Goal: Task Accomplishment & Management: Use online tool/utility

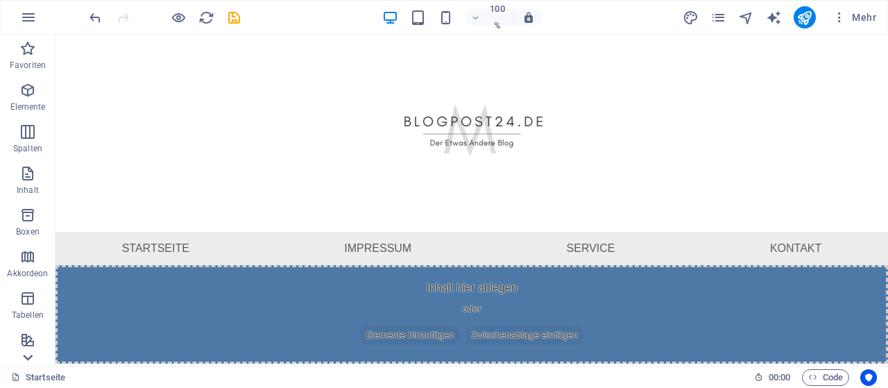
click at [27, 353] on icon at bounding box center [27, 357] width 19 height 19
click at [29, 51] on icon at bounding box center [27, 42] width 19 height 19
click at [31, 90] on icon "button" at bounding box center [27, 90] width 17 height 17
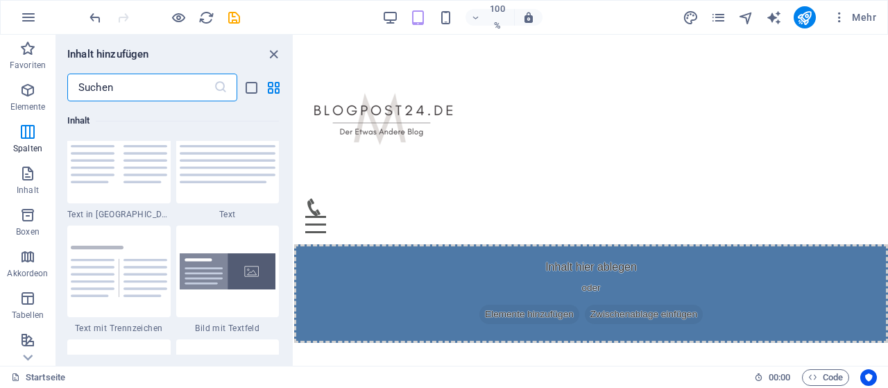
scroll to position [2482, 0]
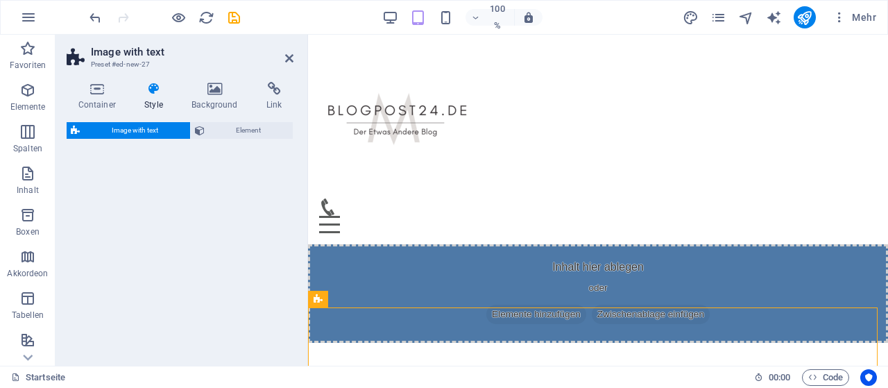
select select "rem"
select select "px"
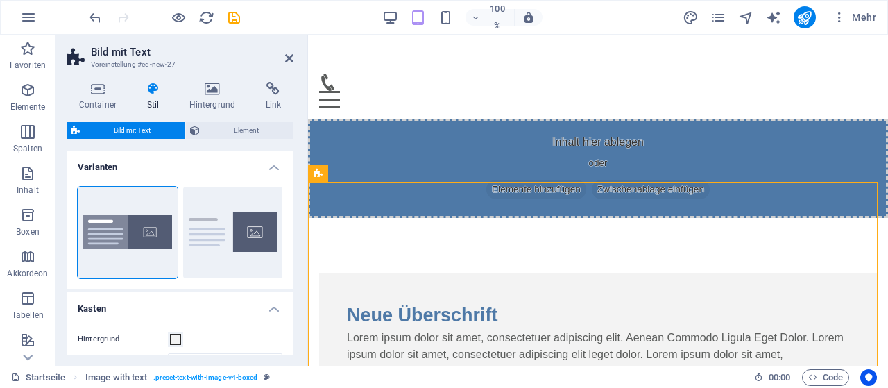
scroll to position [126, 0]
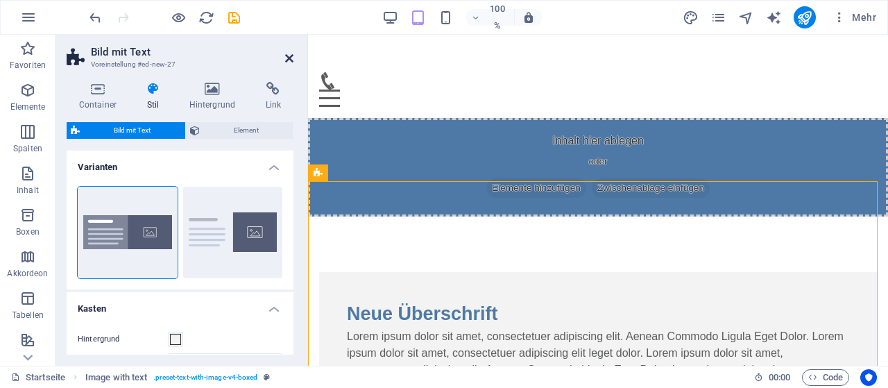
click at [286, 55] on icon at bounding box center [289, 58] width 8 height 11
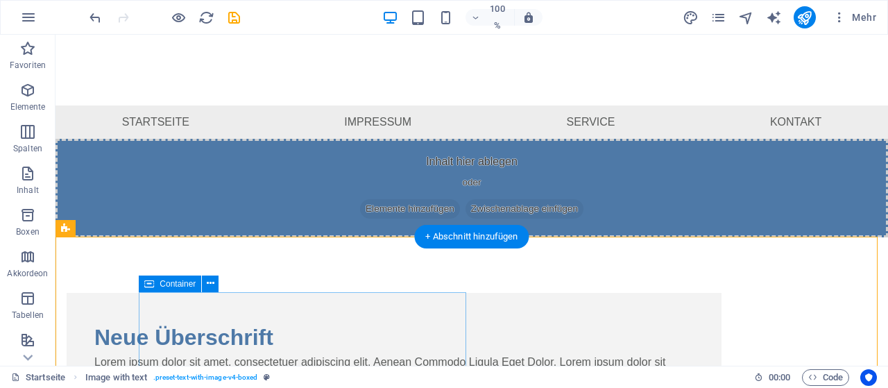
click at [453, 297] on div "Neue Überschrift Lorem ipsum dolor sit amet, consectetuer adipiscing elit. Aene…" at bounding box center [394, 370] width 655 height 155
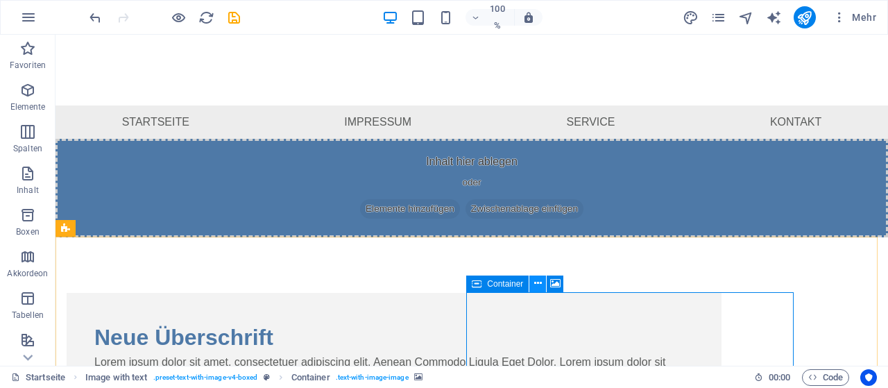
click at [538, 285] on icon at bounding box center [538, 283] width 8 height 15
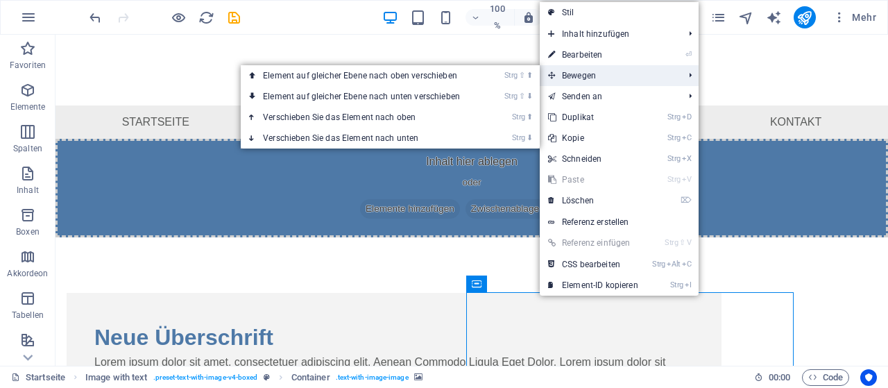
click at [588, 74] on font "Bewegen" at bounding box center [579, 76] width 34 height 10
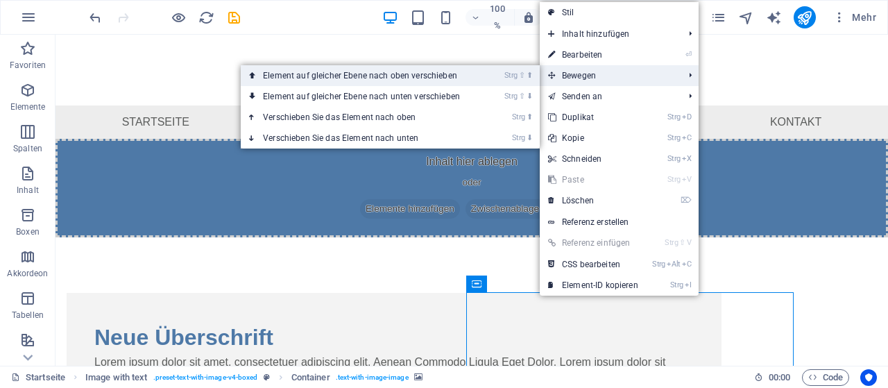
click at [470, 77] on link "Strg ⇧ ⬆ Element auf gleicher Ebene nach oben verschieben" at bounding box center [364, 75] width 247 height 21
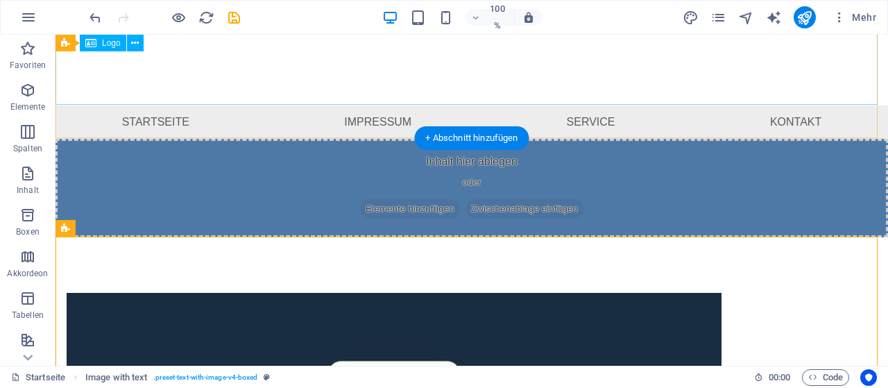
click at [816, 55] on div at bounding box center [472, 6] width 833 height 197
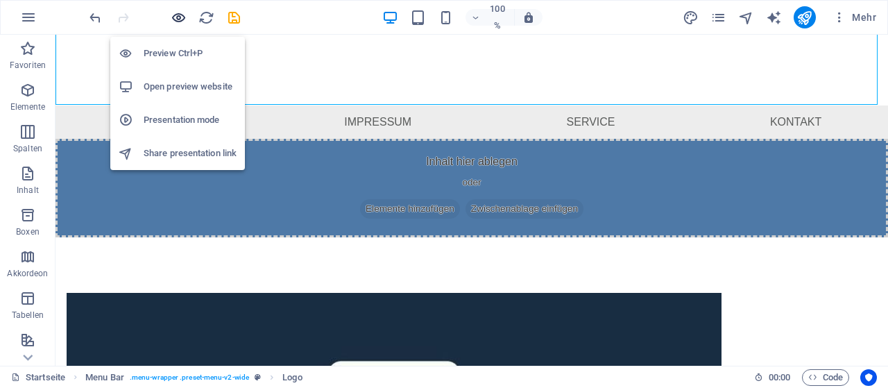
click at [173, 15] on icon "button" at bounding box center [179, 18] width 16 height 16
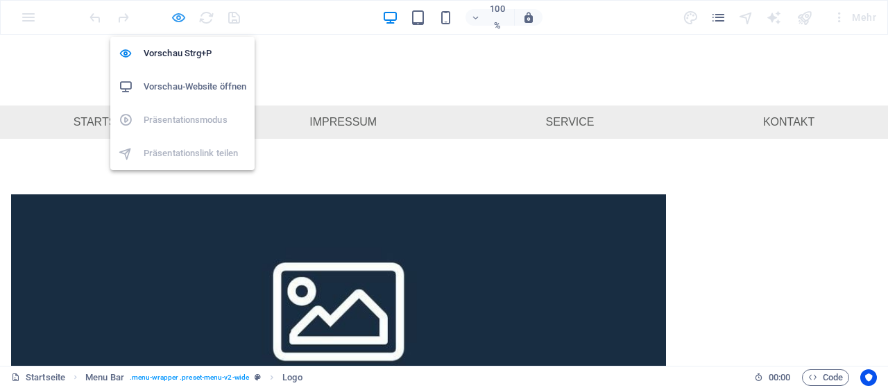
click at [180, 17] on icon "button" at bounding box center [179, 18] width 16 height 16
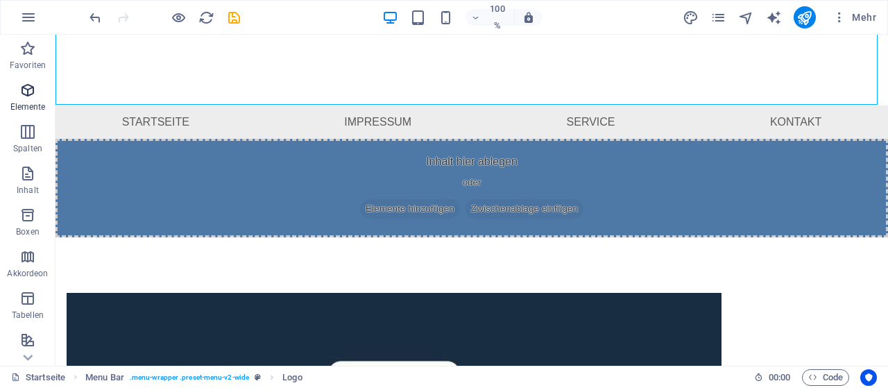
click at [35, 94] on icon "button" at bounding box center [27, 90] width 17 height 17
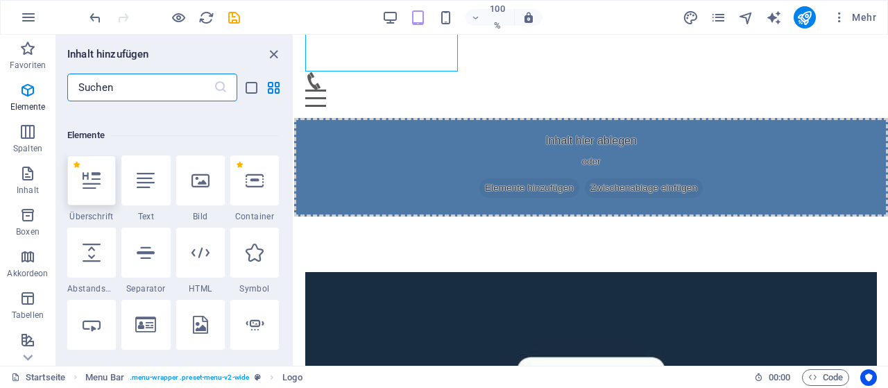
scroll to position [148, 0]
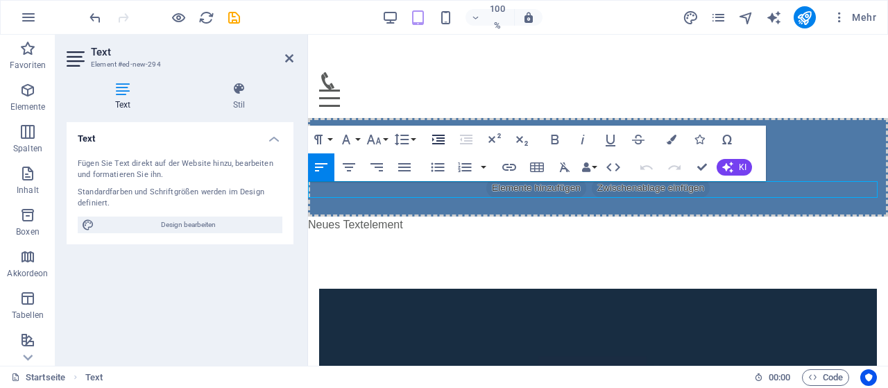
click at [449, 141] on button "Einzug vergrößern" at bounding box center [438, 140] width 26 height 28
click at [441, 139] on icon "button" at bounding box center [438, 140] width 12 height 10
click at [441, 140] on icon "button" at bounding box center [438, 140] width 12 height 10
click at [445, 139] on icon "button" at bounding box center [438, 139] width 17 height 17
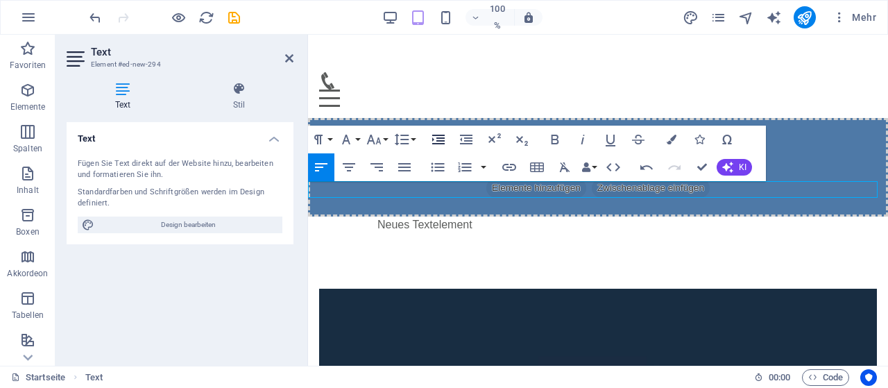
click at [445, 139] on icon "button" at bounding box center [438, 139] width 17 height 17
click at [446, 139] on icon "button" at bounding box center [438, 139] width 17 height 17
click at [447, 139] on button "Einzug vergrößern" at bounding box center [438, 140] width 26 height 28
click at [352, 169] on icon "button" at bounding box center [349, 167] width 17 height 17
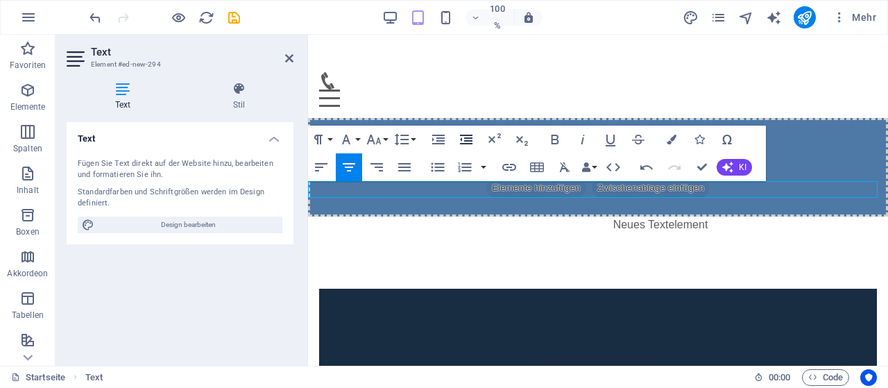
click at [467, 142] on icon "button" at bounding box center [466, 139] width 17 height 17
click at [466, 141] on icon "button" at bounding box center [466, 140] width 12 height 10
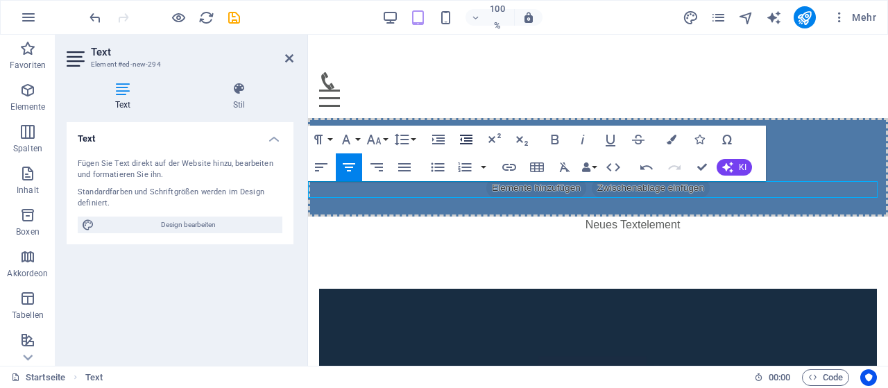
click at [466, 141] on icon "button" at bounding box center [466, 140] width 12 height 10
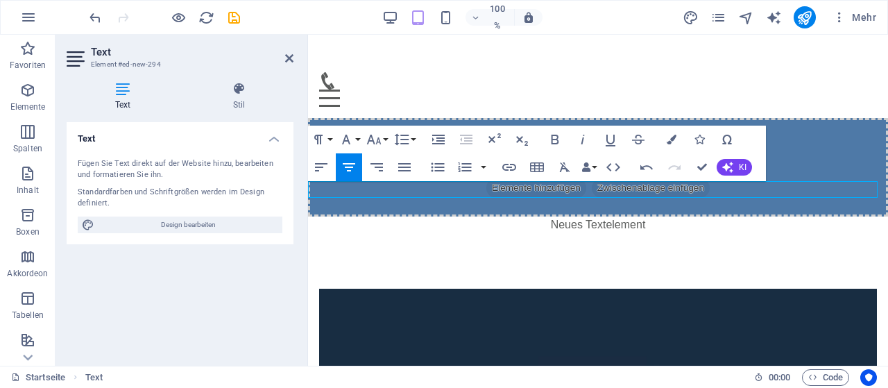
click at [468, 141] on icon "button" at bounding box center [466, 140] width 12 height 10
click at [467, 141] on icon "button" at bounding box center [466, 140] width 12 height 10
click at [557, 136] on icon "button" at bounding box center [556, 140] width 8 height 10
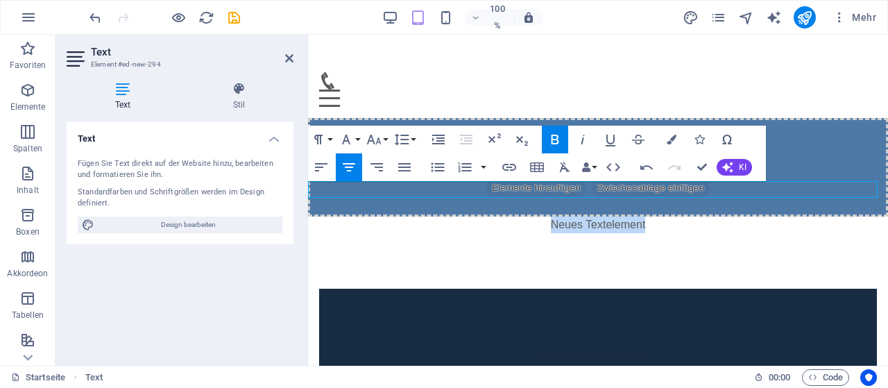
drag, startPoint x: 646, startPoint y: 188, endPoint x: 537, endPoint y: 187, distance: 109.0
click at [537, 217] on p "Neues Textelement ​" at bounding box center [598, 225] width 580 height 17
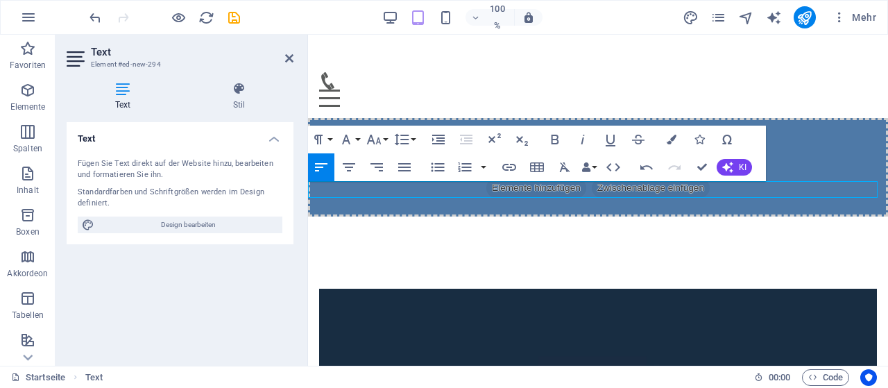
click at [294, 60] on aside "Text Element #ed-new-294 Text Stil Text Fügen Sie Text direkt auf der Website h…" at bounding box center [182, 200] width 253 height 331
click at [287, 58] on icon at bounding box center [289, 58] width 8 height 11
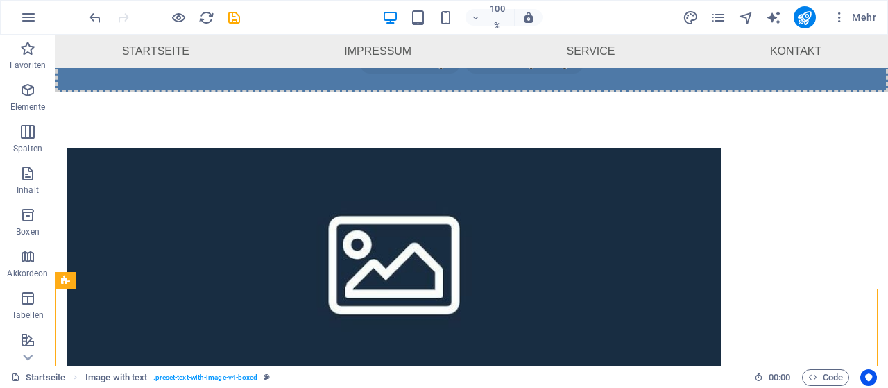
scroll to position [133, 0]
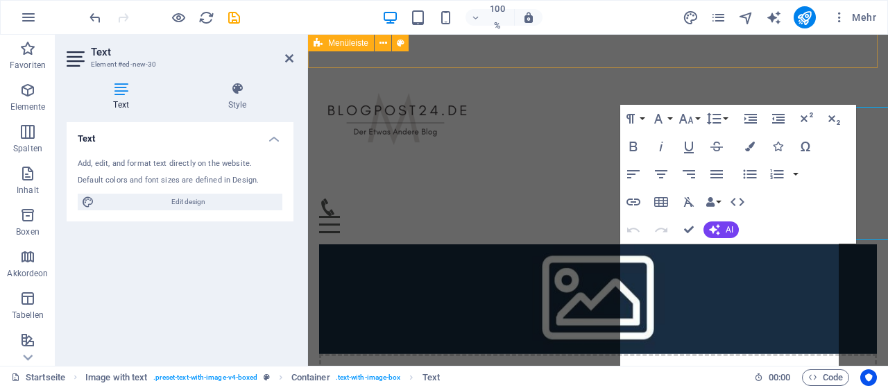
scroll to position [176, 0]
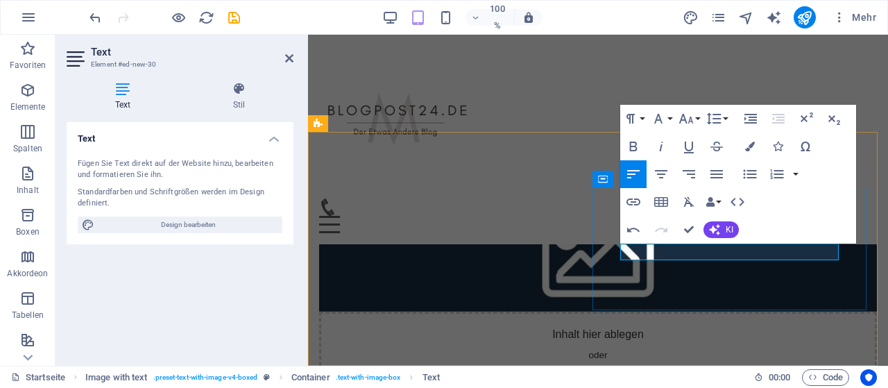
drag, startPoint x: 733, startPoint y: 250, endPoint x: 598, endPoint y: 253, distance: 135.3
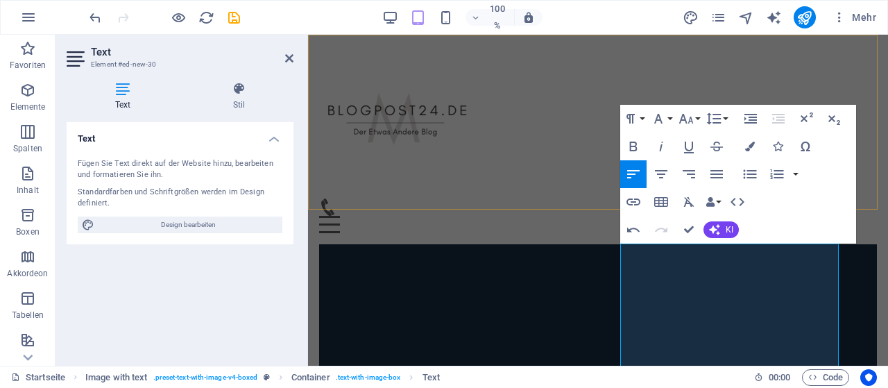
click at [754, 67] on div "Speisekarte Startseite Impressum Service Kontakt" at bounding box center [598, 140] width 580 height 210
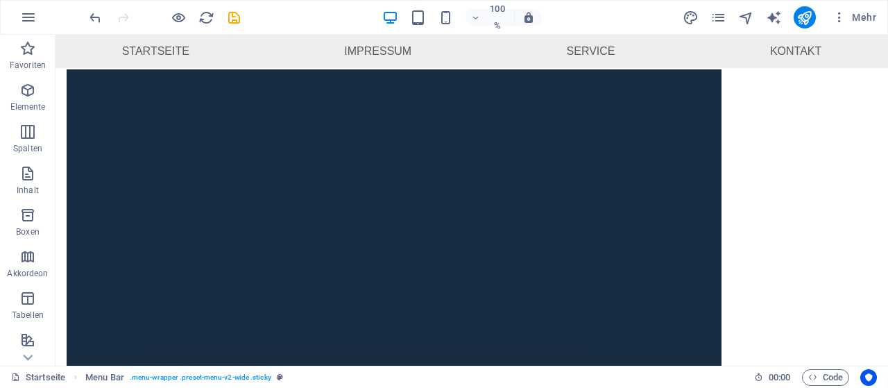
scroll to position [159, 0]
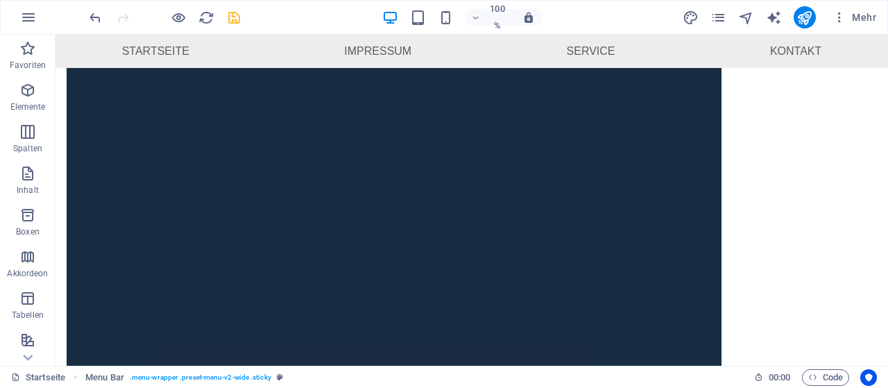
click at [237, 12] on icon "speichern" at bounding box center [234, 18] width 16 height 16
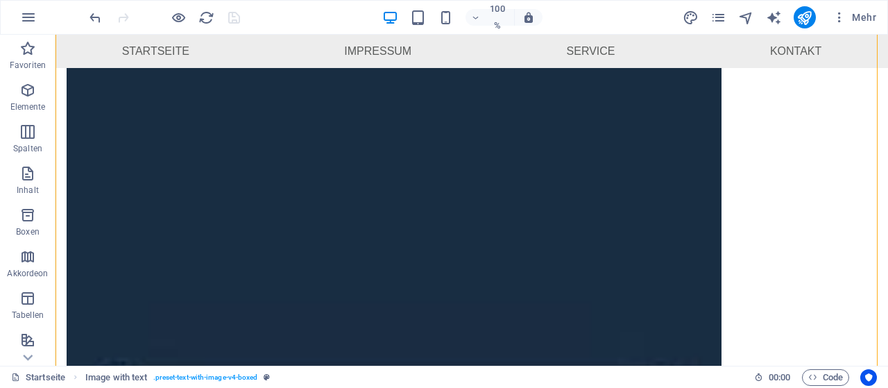
scroll to position [178, 0]
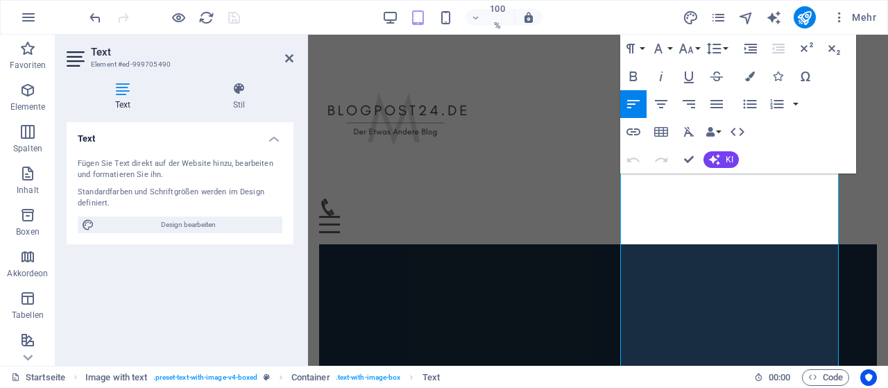
scroll to position [1192, 0]
drag, startPoint x: 806, startPoint y: 294, endPoint x: 636, endPoint y: 184, distance: 203.3
click at [636, 184] on div "Speisekarte Startseite Impressum Service Kontakt Inhalt hier ablegen oder Eleme…" at bounding box center [598, 60] width 580 height 2434
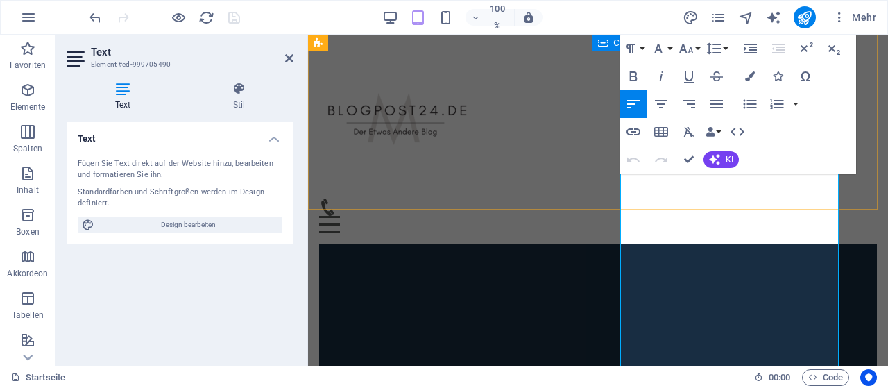
click at [854, 209] on div "Speisekarte Startseite Impressum Service Kontakt" at bounding box center [598, 140] width 580 height 210
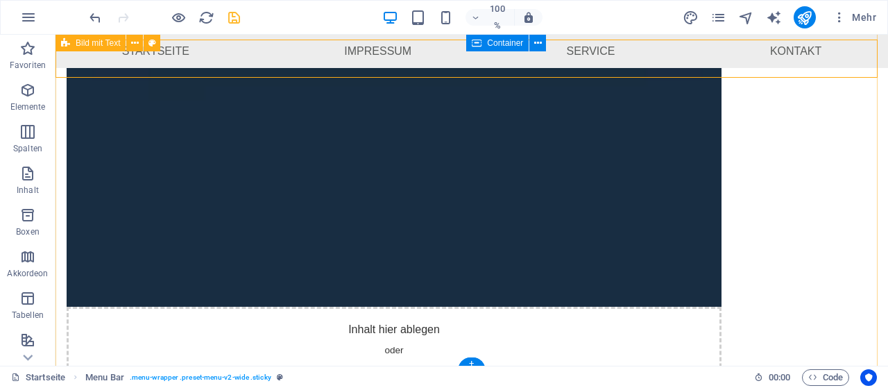
scroll to position [1002, 0]
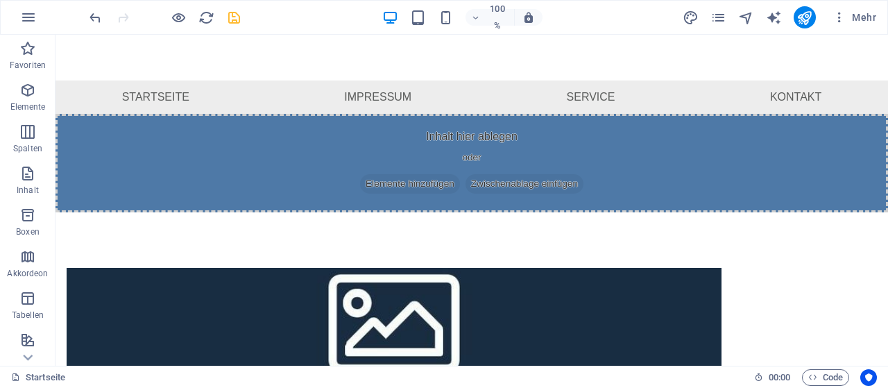
scroll to position [206, 0]
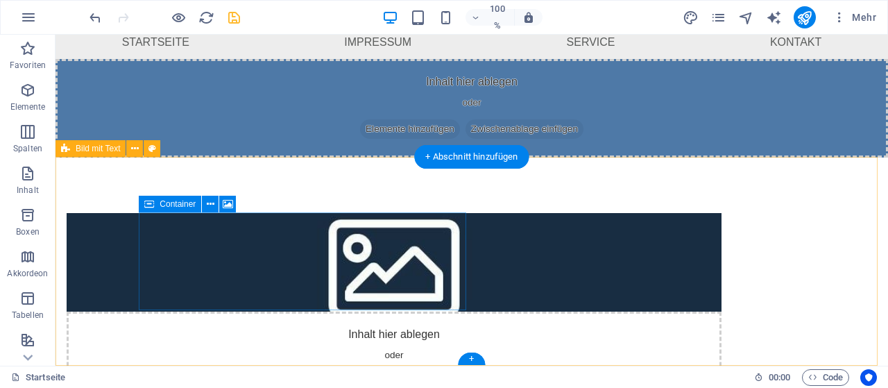
click at [434, 312] on div "Inhalt hier ablegen oder Elemente hinzufügen Zwischenablage einfügen" at bounding box center [394, 361] width 655 height 99
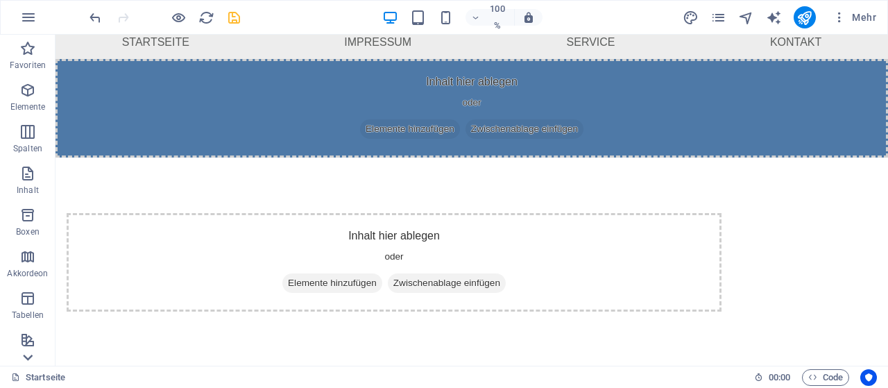
click at [27, 356] on icon at bounding box center [27, 357] width 19 height 19
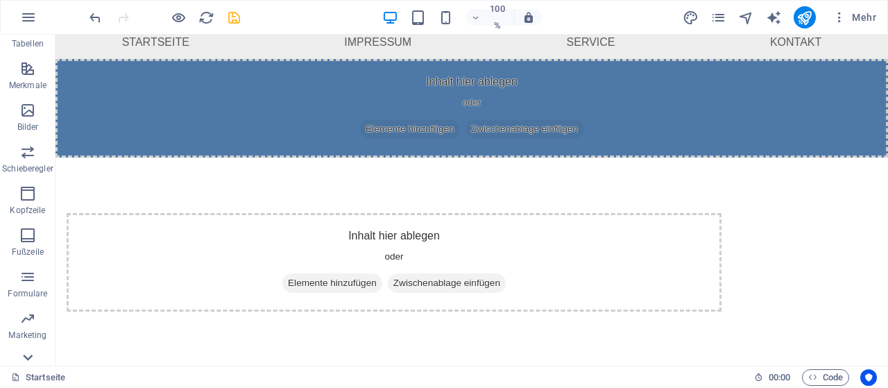
scroll to position [293, 0]
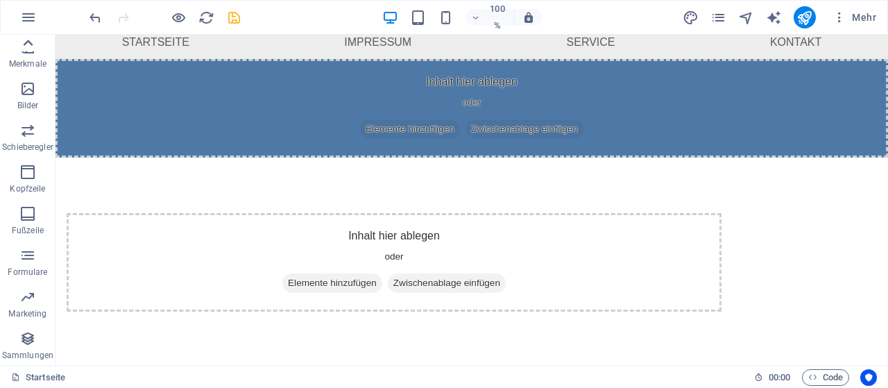
click at [29, 49] on icon at bounding box center [27, 42] width 19 height 19
click at [28, 145] on font "Spalten" at bounding box center [27, 149] width 29 height 10
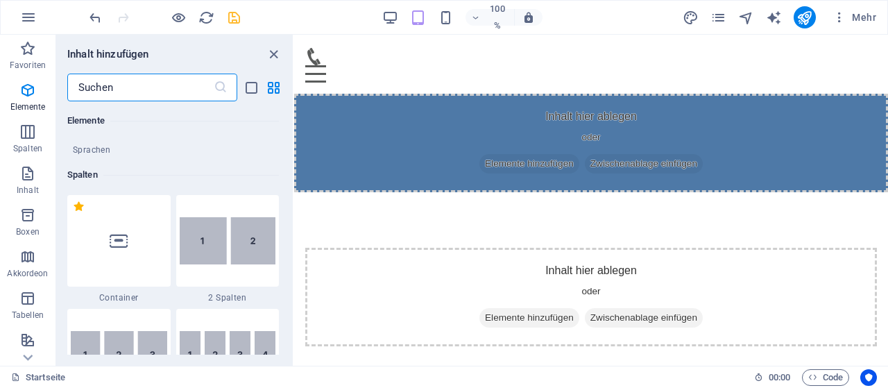
scroll to position [684, 0]
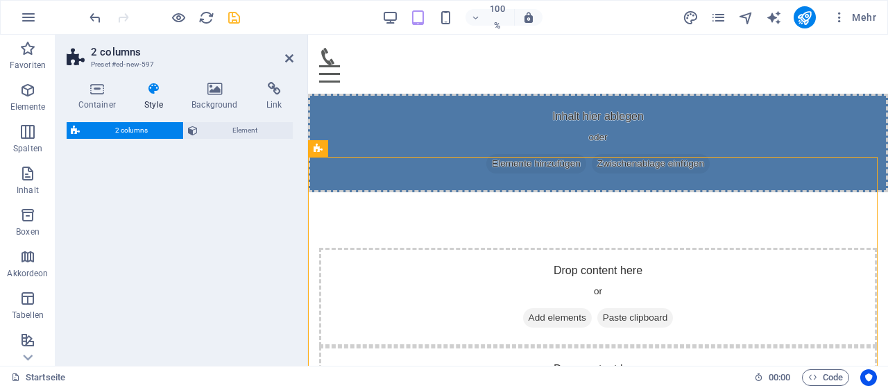
select select "rem"
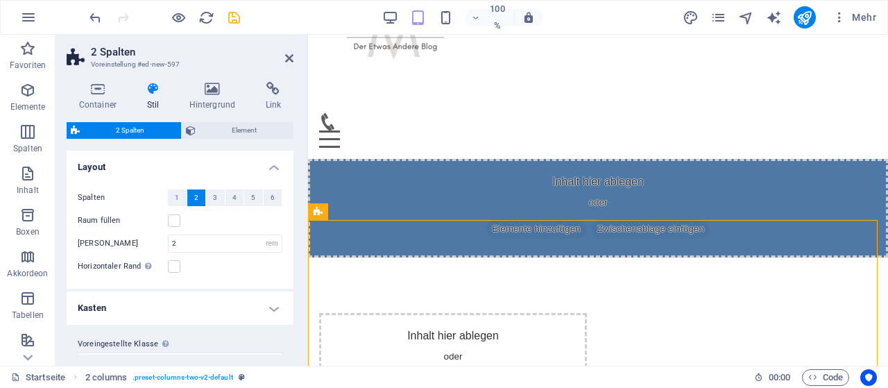
scroll to position [87, 0]
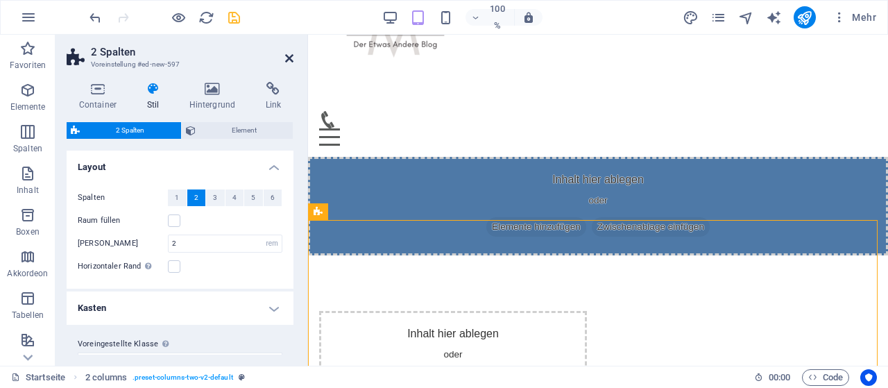
click at [290, 62] on icon at bounding box center [289, 58] width 8 height 11
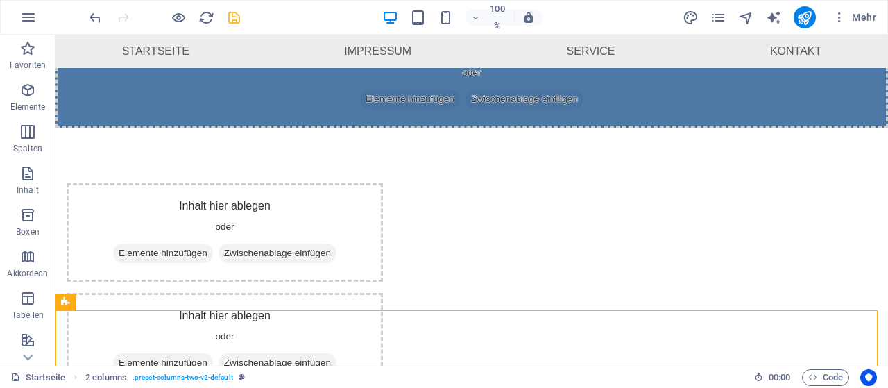
scroll to position [53, 0]
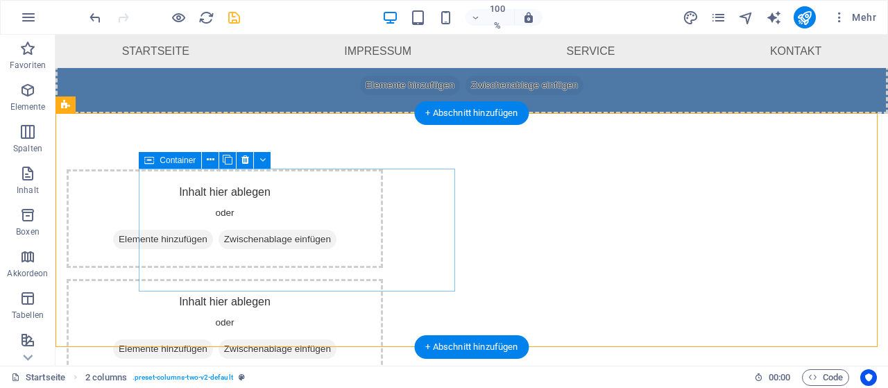
click at [207, 241] on font "Elemente hinzufügen" at bounding box center [163, 239] width 89 height 10
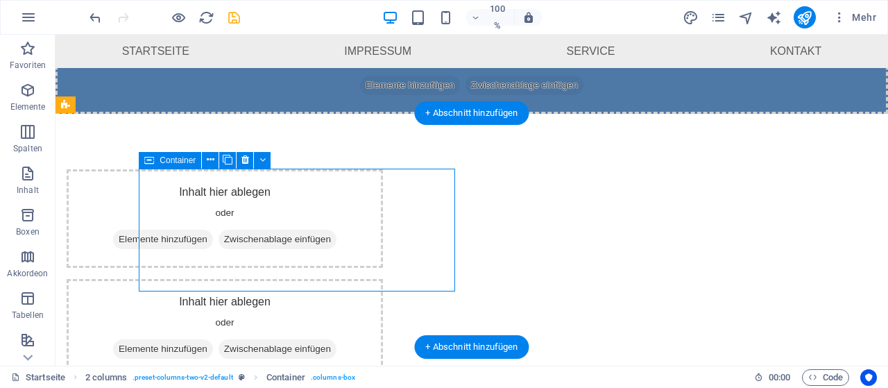
click at [207, 235] on font "Elemente hinzufügen" at bounding box center [163, 239] width 89 height 10
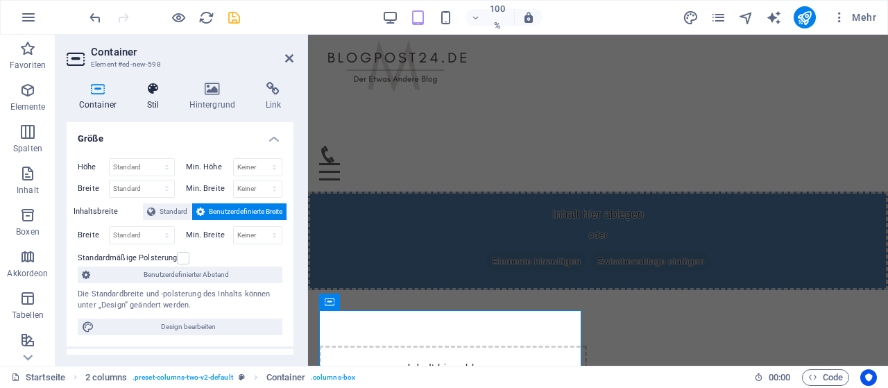
click at [157, 93] on icon at bounding box center [153, 89] width 37 height 14
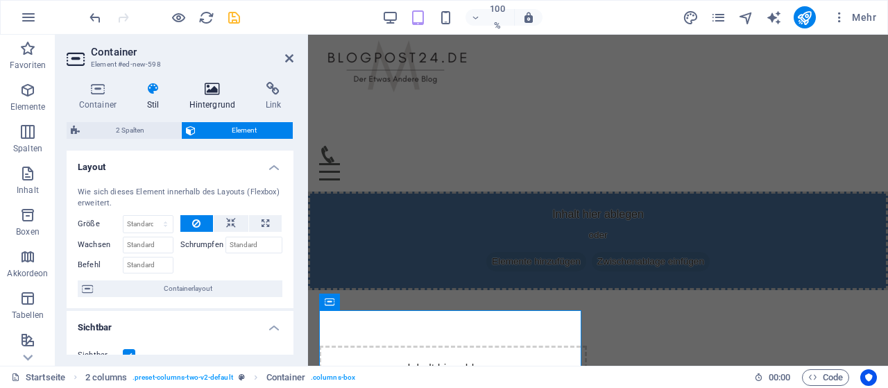
click at [207, 99] on h4 "Hintergrund" at bounding box center [215, 96] width 76 height 29
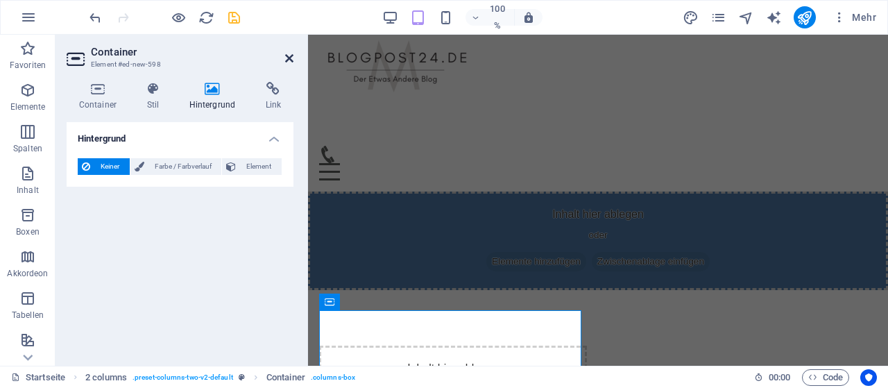
click at [289, 53] on icon at bounding box center [289, 58] width 8 height 11
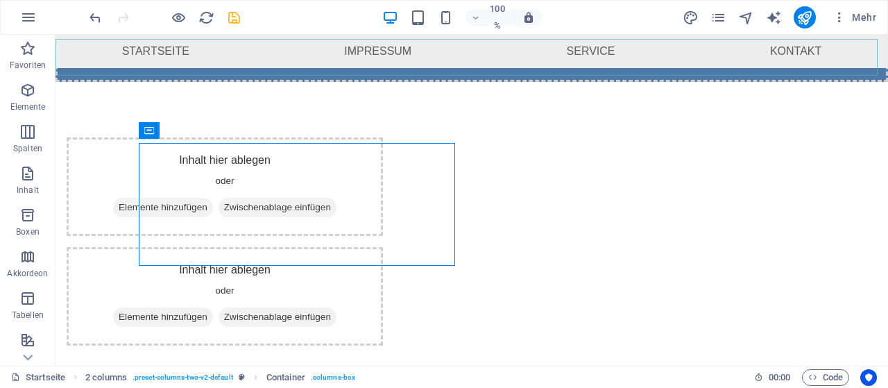
scroll to position [83, 0]
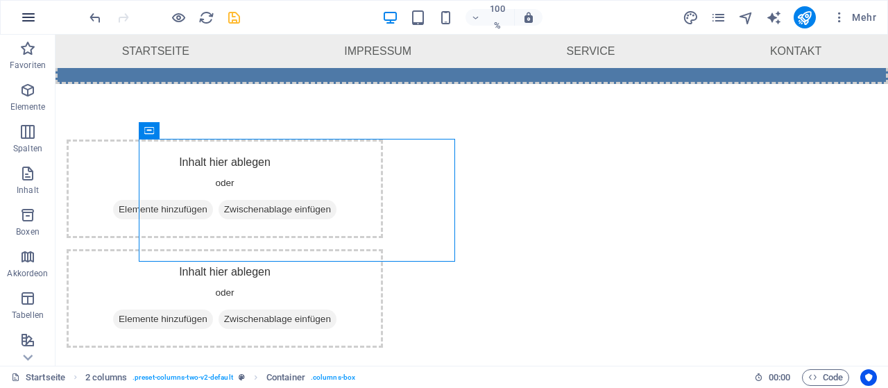
click at [28, 15] on icon "button" at bounding box center [28, 17] width 17 height 17
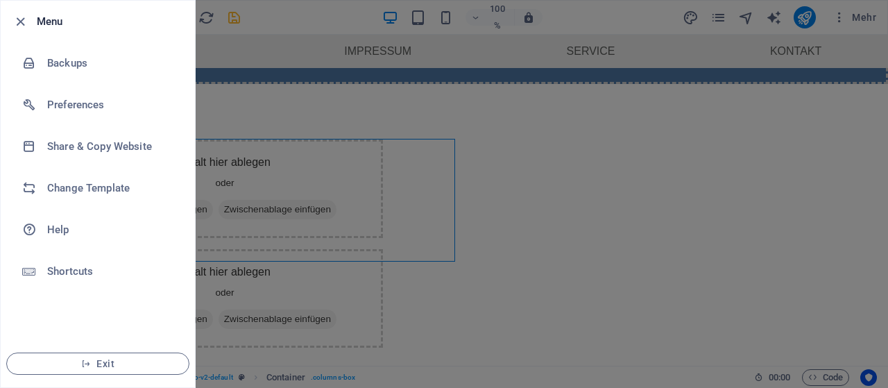
click at [28, 16] on div at bounding box center [24, 21] width 25 height 17
click at [217, 110] on div at bounding box center [444, 194] width 888 height 388
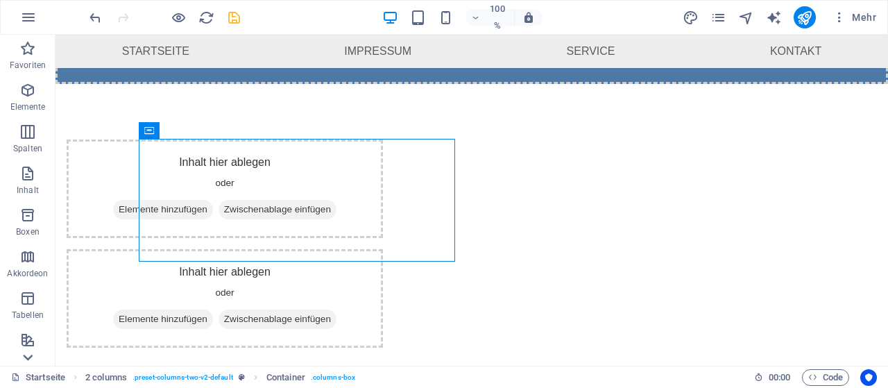
click at [25, 359] on icon at bounding box center [27, 357] width 19 height 19
drag, startPoint x: 33, startPoint y: 91, endPoint x: 31, endPoint y: 99, distance: 8.6
click at [31, 99] on span "Bilder" at bounding box center [28, 96] width 56 height 33
click at [31, 100] on p "Bilder" at bounding box center [28, 105] width 22 height 11
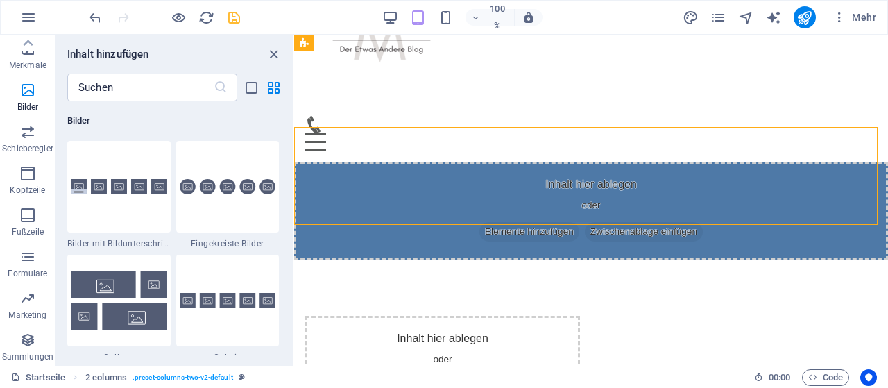
scroll to position [104, 0]
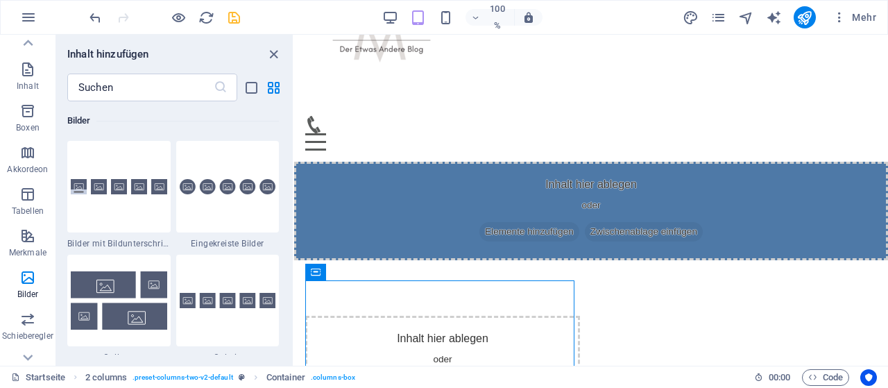
click at [292, 232] on div "Favoriten 1 Stern Überschrift 1 Stern Container Elemente 1 Stern Überschrift 1 …" at bounding box center [174, 227] width 237 height 253
click at [288, 232] on div "Favoriten 1 Stern Überschrift 1 Stern Container Elemente 1 Stern Überschrift 1 …" at bounding box center [174, 227] width 237 height 253
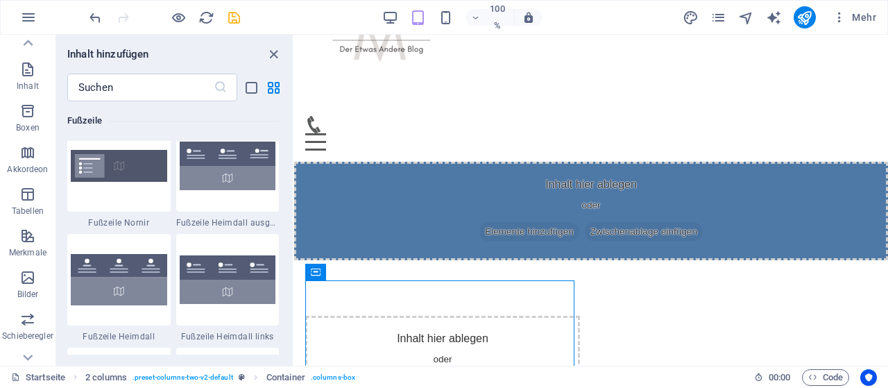
scroll to position [9068, 0]
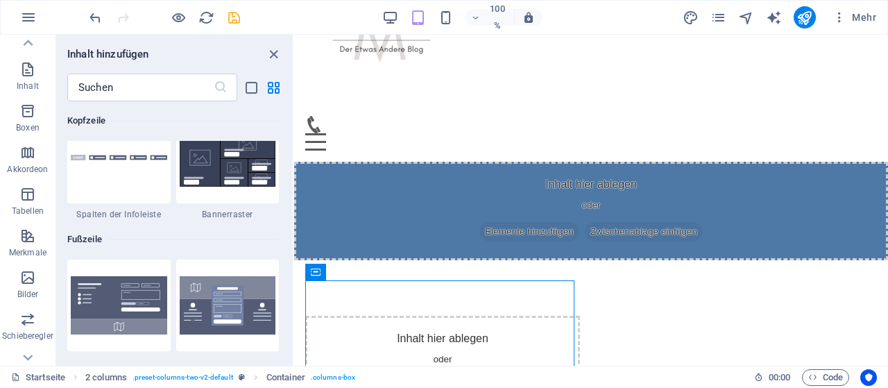
drag, startPoint x: 291, startPoint y: 235, endPoint x: 6, endPoint y: 237, distance: 285.9
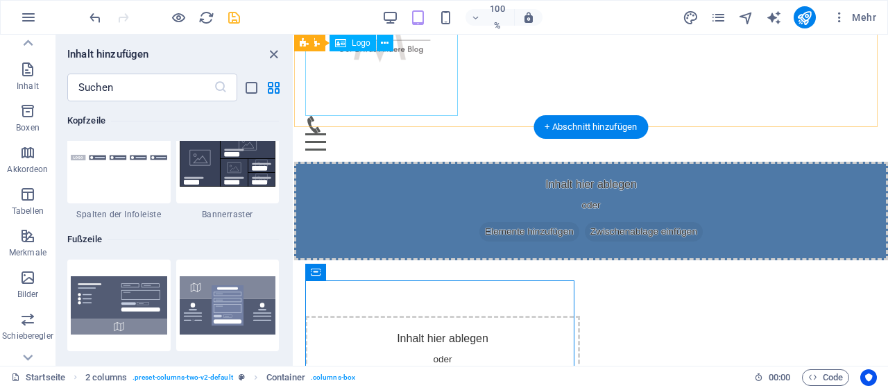
click at [346, 91] on div at bounding box center [591, 39] width 572 height 153
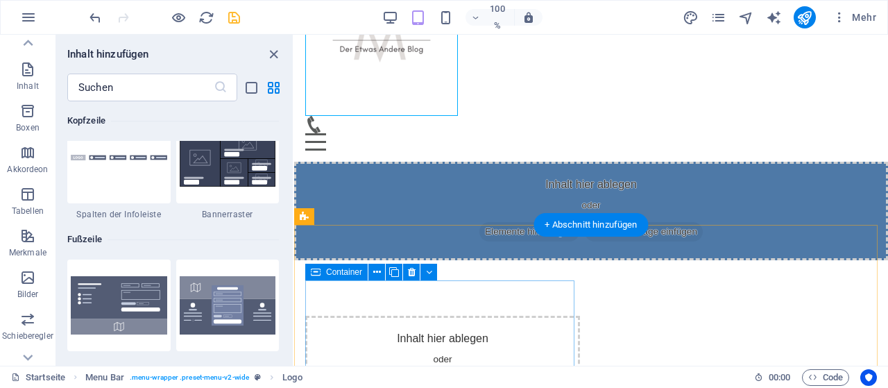
click at [383, 316] on div "Inhalt hier ablegen oder Elemente hinzufügen Zwischenablage einfügen" at bounding box center [442, 378] width 275 height 124
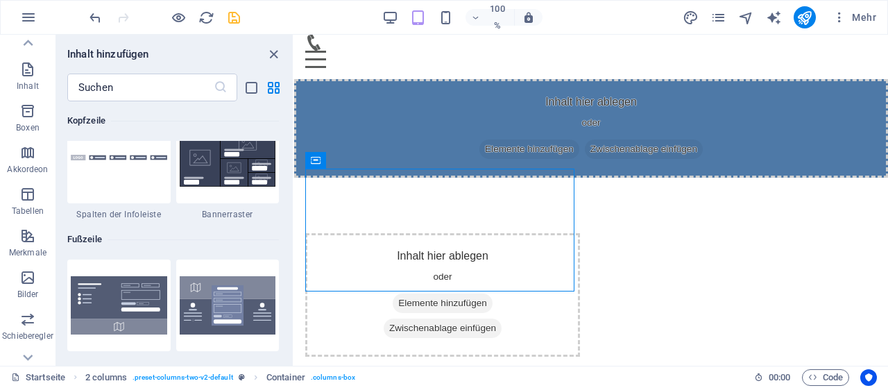
scroll to position [194, 0]
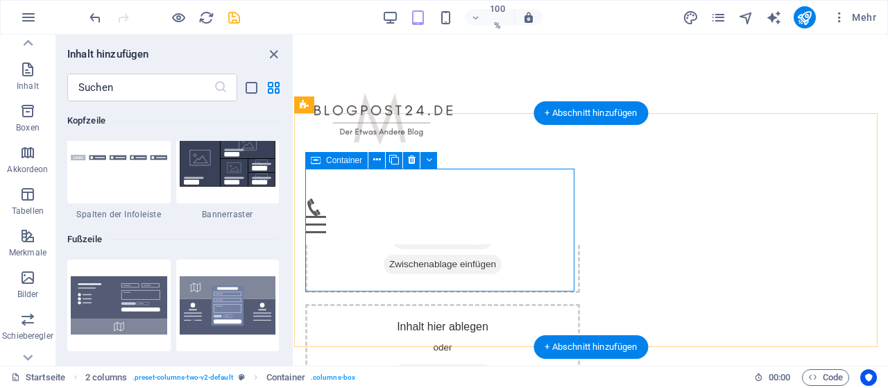
click at [441, 232] on font "Elemente hinzufügen" at bounding box center [442, 239] width 89 height 14
click at [398, 239] on icon at bounding box center [398, 239] width 0 height 0
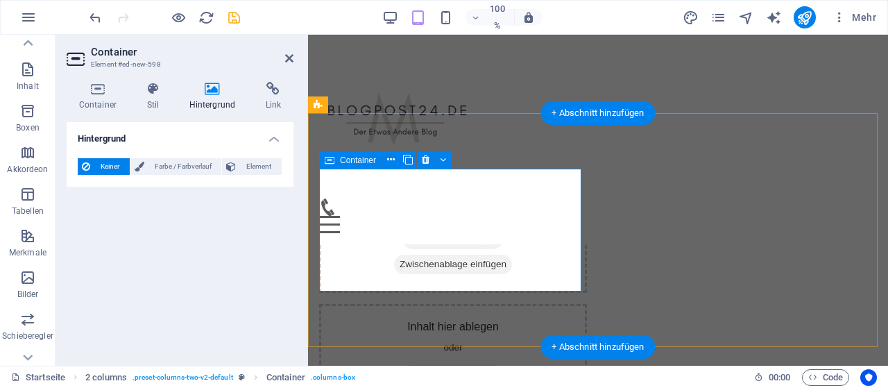
click at [419, 232] on font "Elemente hinzufügen" at bounding box center [453, 239] width 89 height 14
click at [418, 230] on span "Elemente hinzufügen" at bounding box center [453, 239] width 100 height 19
click at [423, 232] on font "Elemente hinzufügen" at bounding box center [453, 239] width 89 height 14
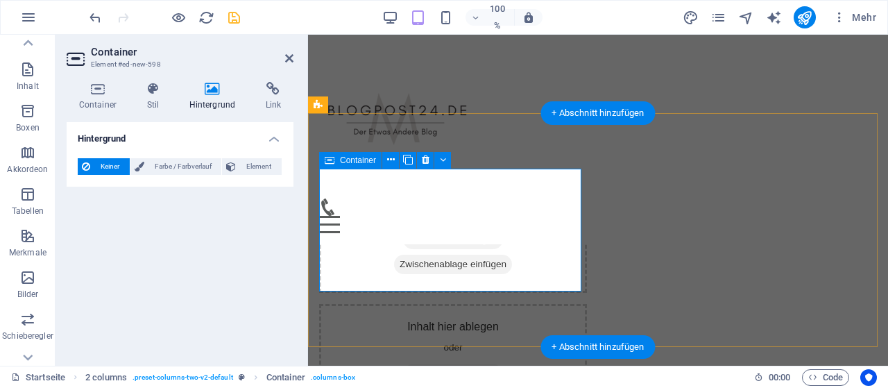
click at [423, 234] on font "Elemente hinzufügen" at bounding box center [453, 239] width 89 height 10
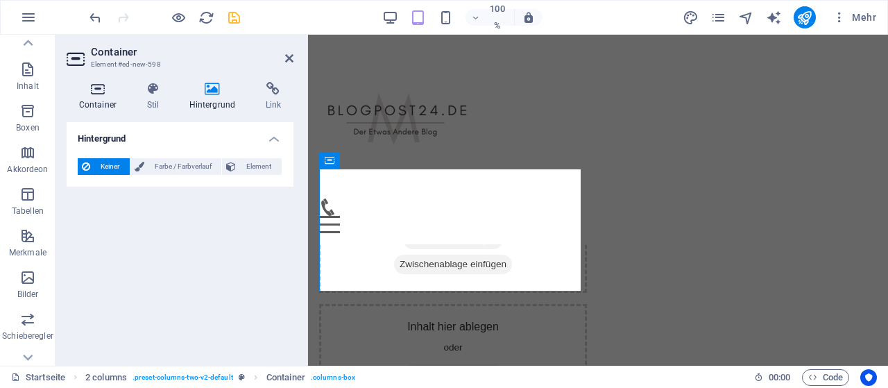
click at [117, 96] on h4 "Container" at bounding box center [101, 96] width 68 height 29
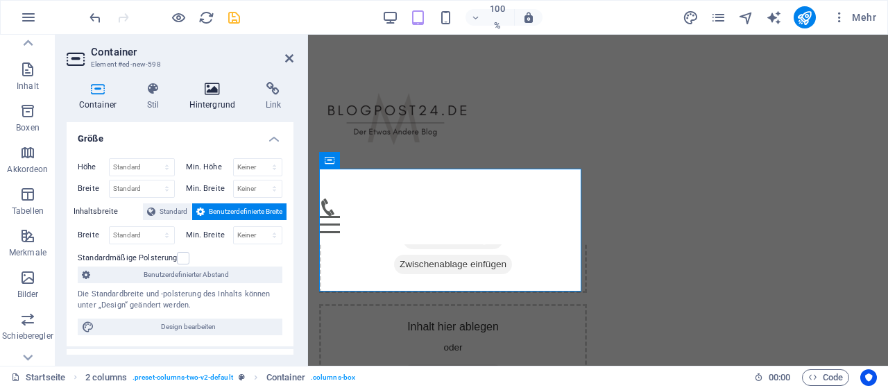
click at [210, 91] on icon at bounding box center [212, 89] width 71 height 14
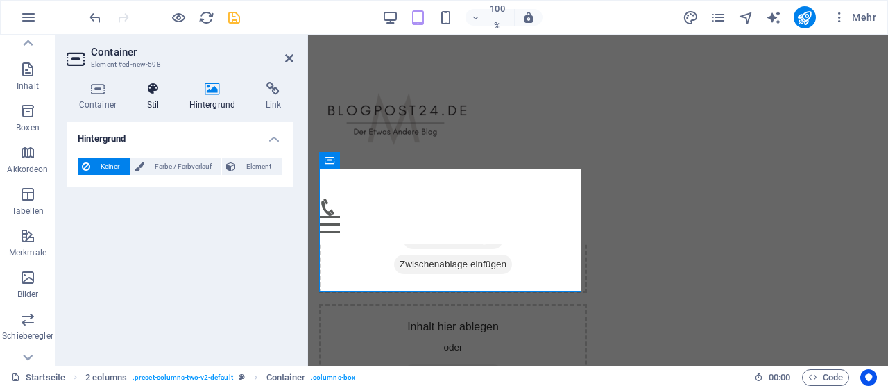
click at [160, 94] on icon at bounding box center [153, 89] width 37 height 14
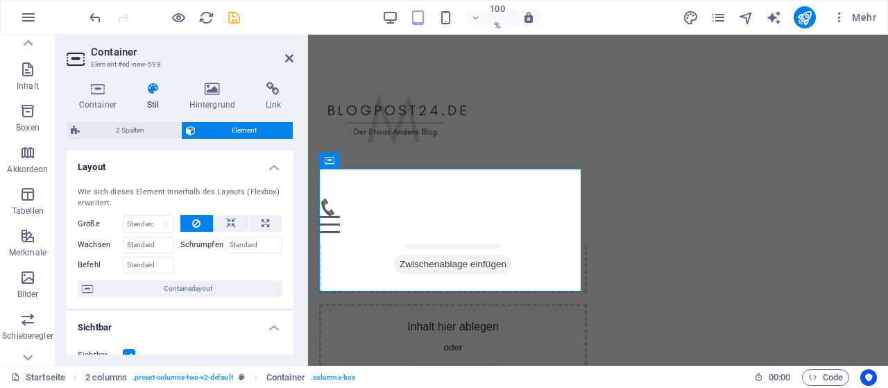
drag, startPoint x: 290, startPoint y: 163, endPoint x: 291, endPoint y: 187, distance: 23.6
click at [291, 187] on div "Layout Wie sich dieses Element innerhalb des Layouts (Flexbox) erweitert. Größe…" at bounding box center [180, 253] width 227 height 204
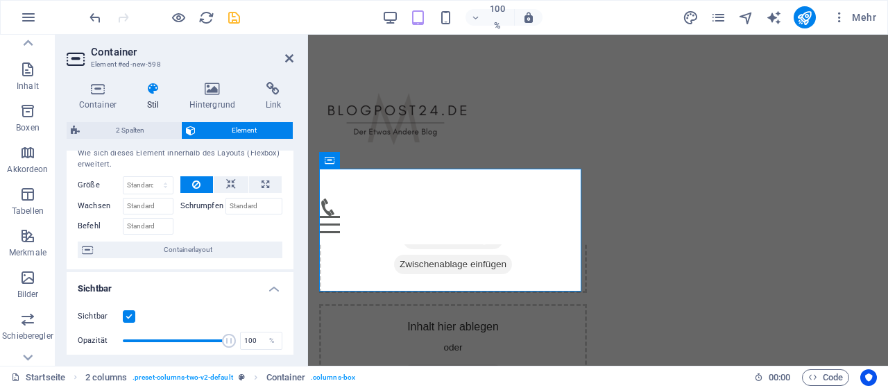
scroll to position [0, 0]
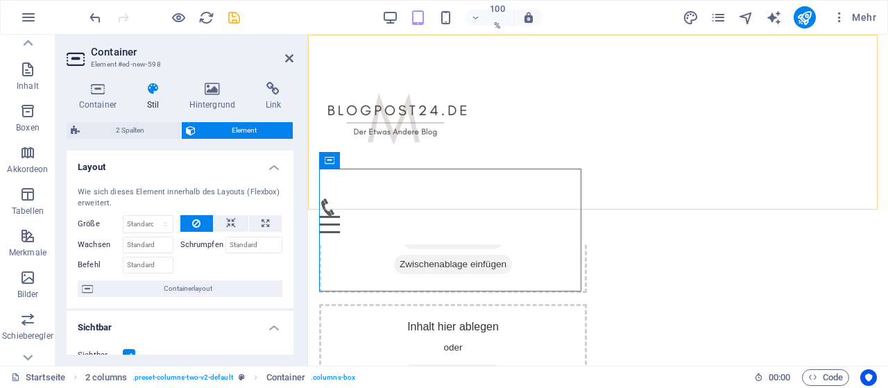
click at [509, 186] on div "Speisekarte Startseite Impressum Service Kontakt" at bounding box center [598, 140] width 580 height 210
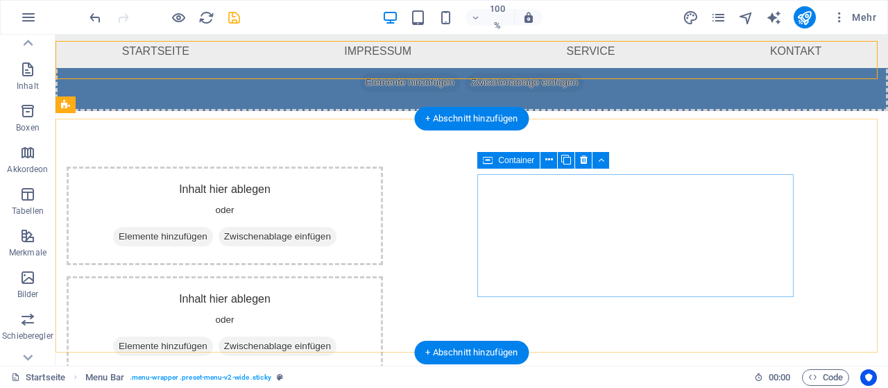
scroll to position [53, 0]
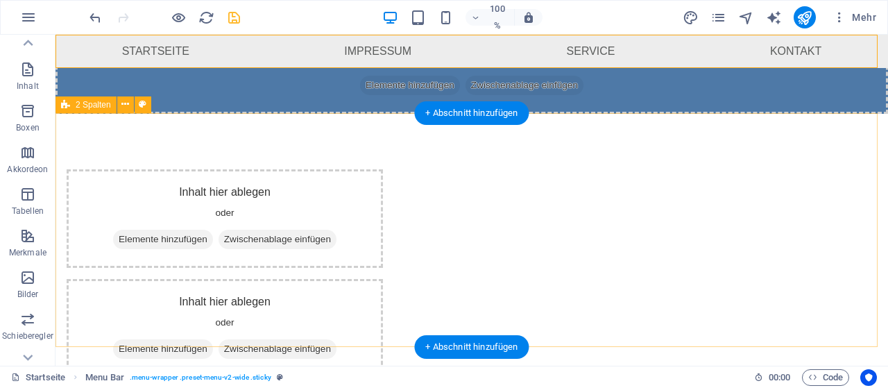
click at [466, 163] on div "Inhalt hier ablegen oder Elemente hinzufügen Zwischenablage einfügen Inhalt hie…" at bounding box center [472, 273] width 833 height 319
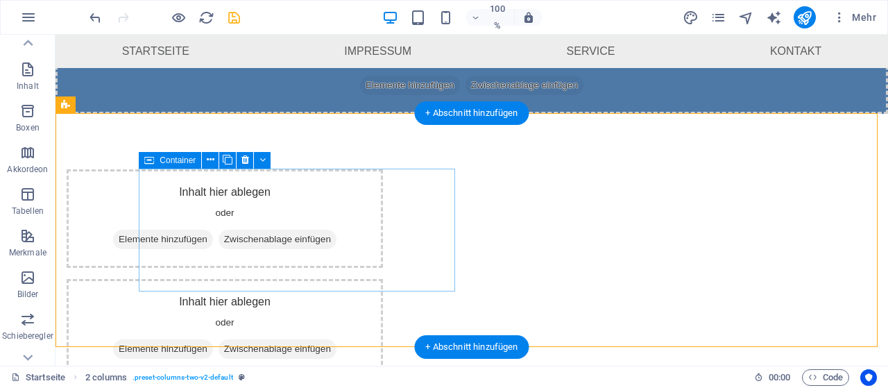
click at [383, 189] on div "Inhalt hier ablegen oder Elemente hinzufügen Zwischenablage einfügen" at bounding box center [225, 218] width 316 height 99
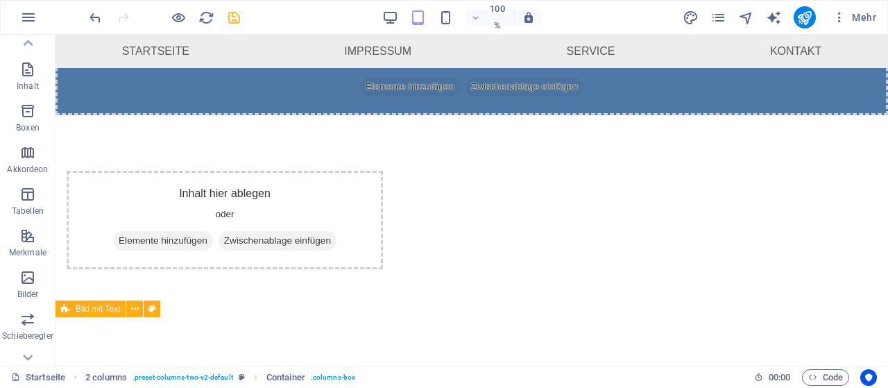
scroll to position [83, 0]
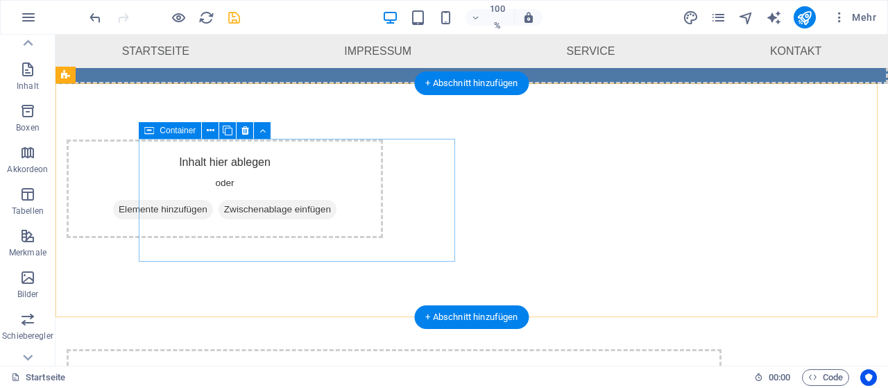
click at [383, 177] on div "Inhalt hier ablegen oder Elemente hinzufügen Zwischenablage einfügen" at bounding box center [225, 188] width 316 height 99
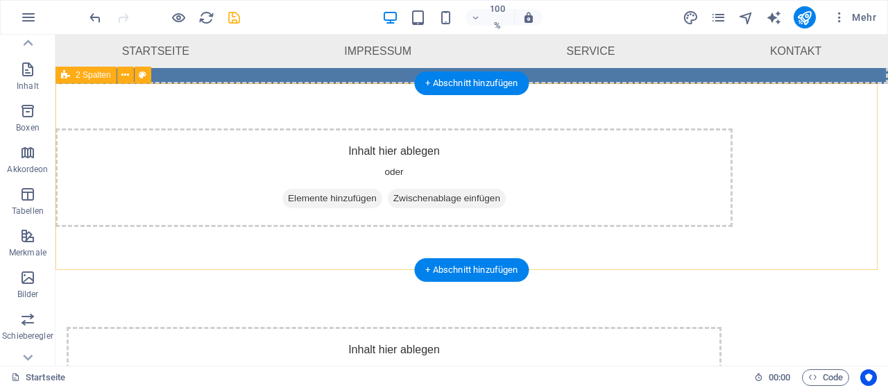
click at [376, 174] on div "Inhalt hier ablegen oder Elemente hinzufügen Zwischenablage einfügen" at bounding box center [394, 177] width 677 height 99
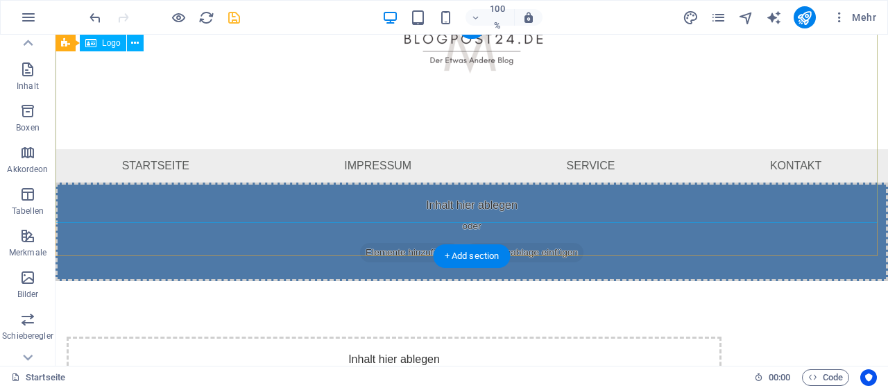
scroll to position [9, 0]
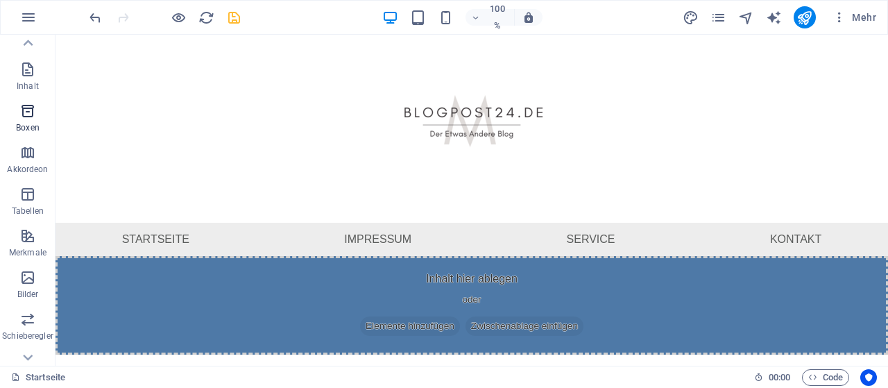
click at [24, 115] on icon "button" at bounding box center [27, 111] width 17 height 17
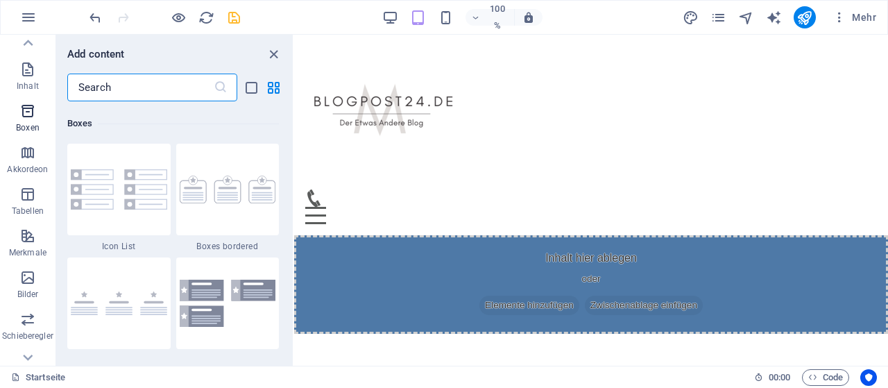
scroll to position [3828, 0]
type input "n"
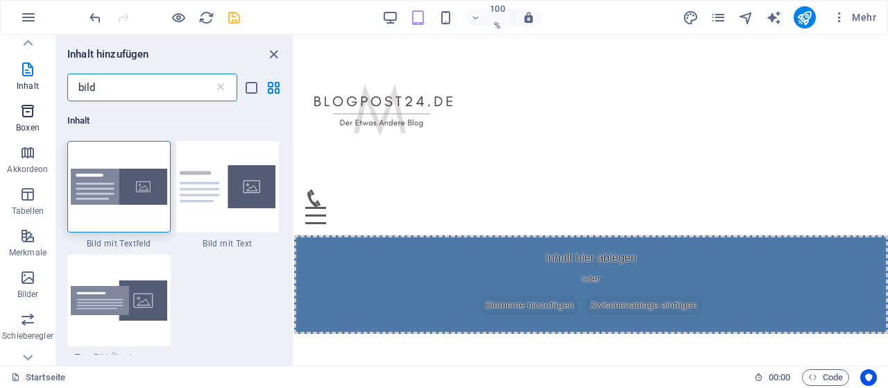
scroll to position [0, 0]
type input "bild"
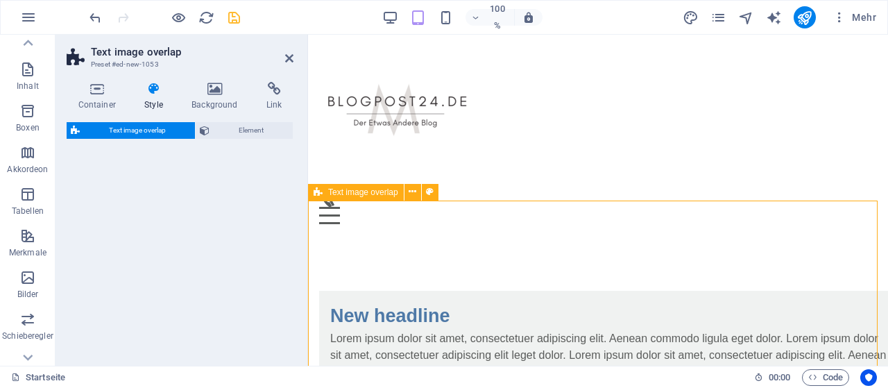
select select "rem"
select select "px"
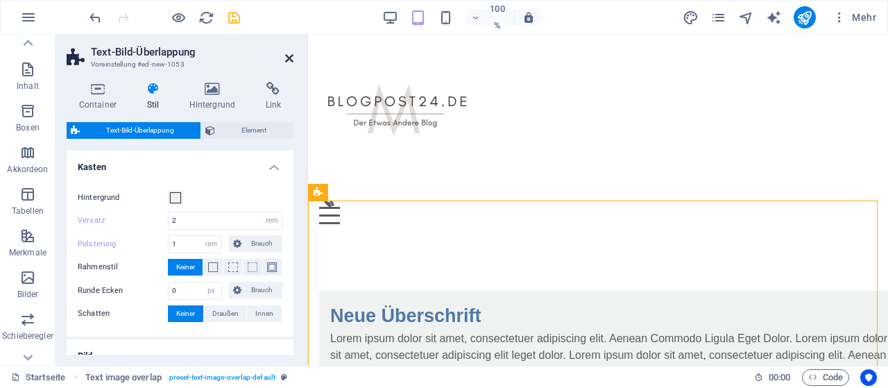
click at [290, 55] on icon at bounding box center [289, 58] width 8 height 11
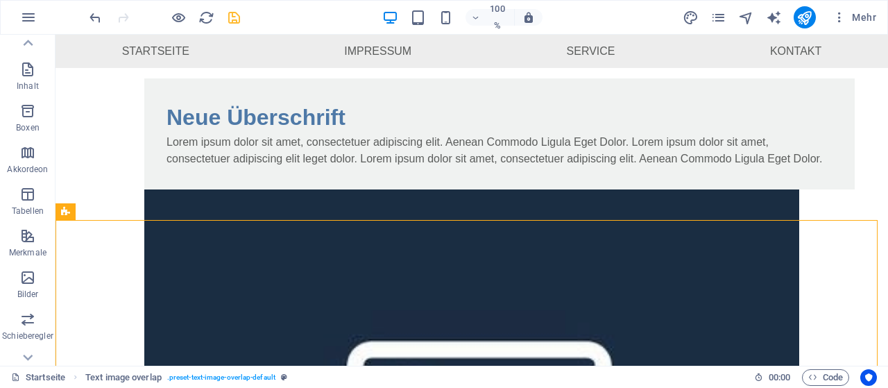
scroll to position [56, 0]
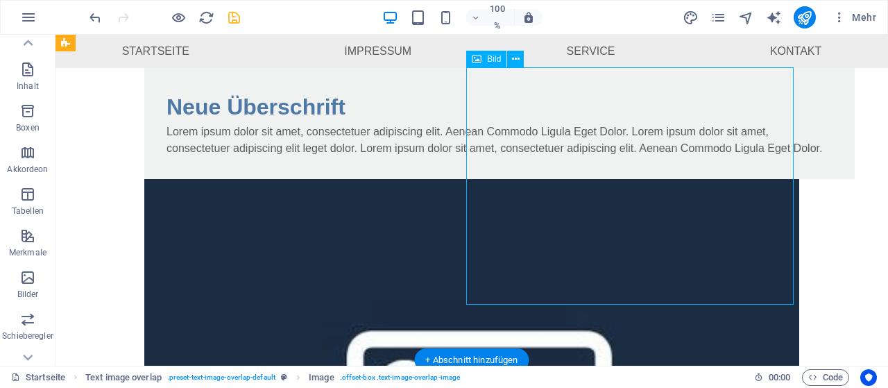
select select "%"
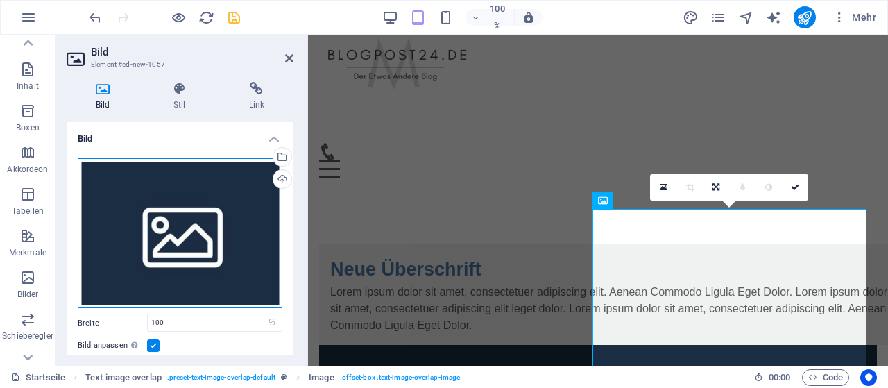
click at [156, 240] on div "Ziehen Sie Dateien hierher, klicken Sie, um Dateien auszuwählen, oder wählen Si…" at bounding box center [180, 233] width 205 height 150
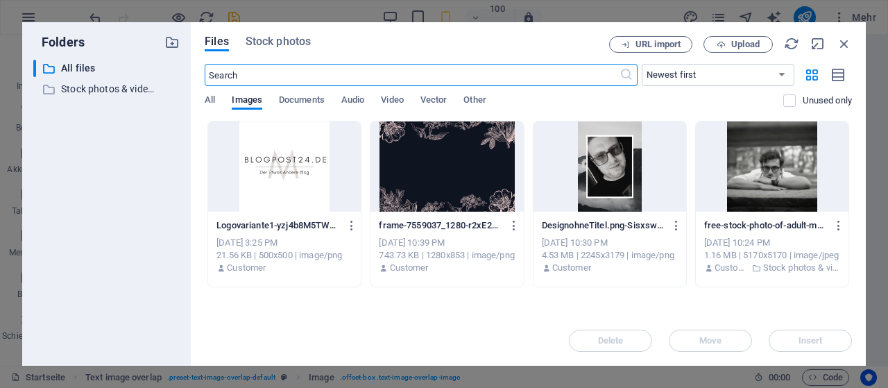
scroll to position [318, 0]
click at [759, 42] on font "Hochladen" at bounding box center [745, 44] width 43 height 10
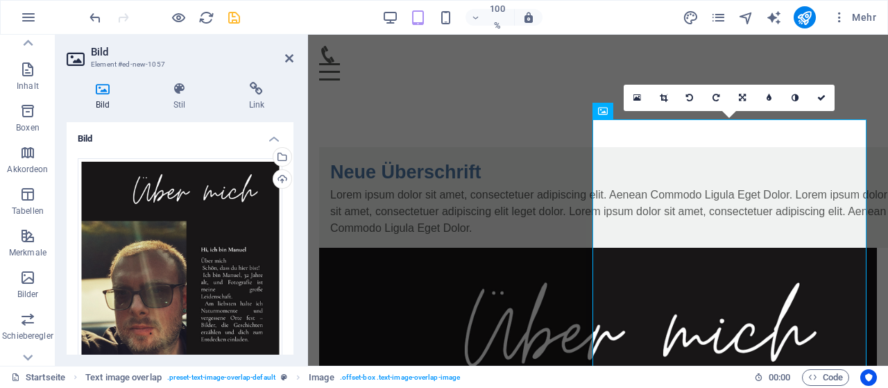
scroll to position [146, 0]
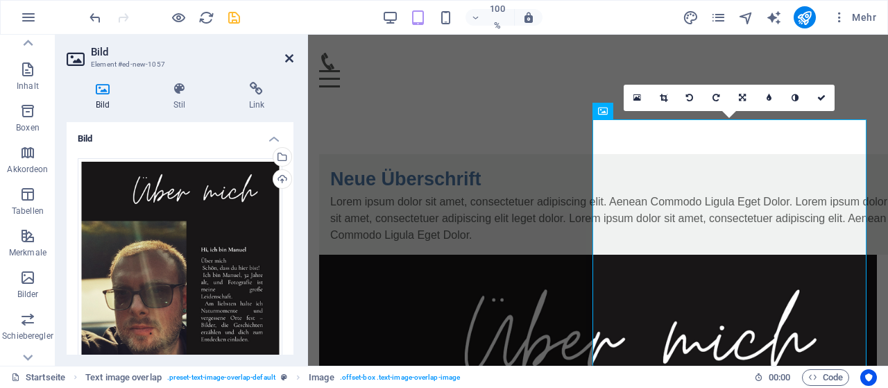
click at [289, 58] on icon at bounding box center [289, 58] width 8 height 11
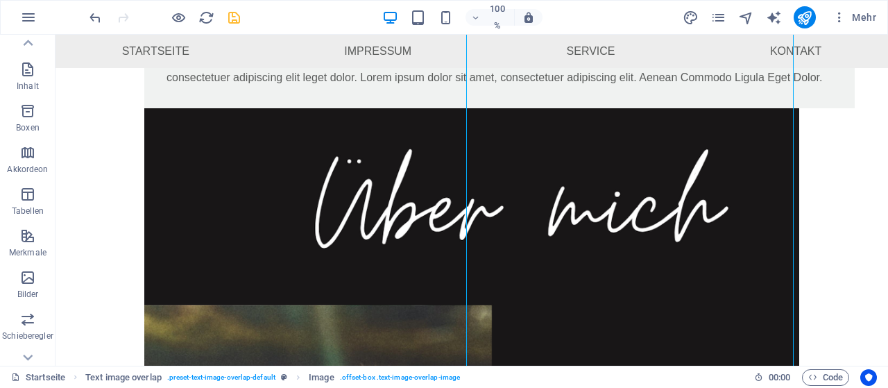
scroll to position [140, 0]
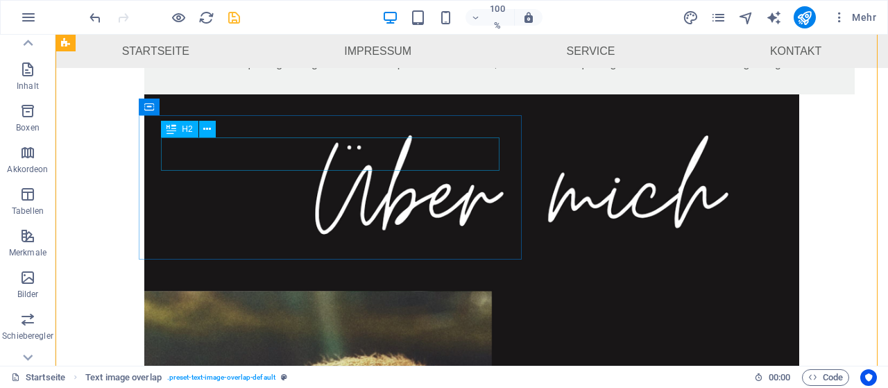
click at [375, 39] on div "Neue Überschrift" at bounding box center [500, 22] width 666 height 33
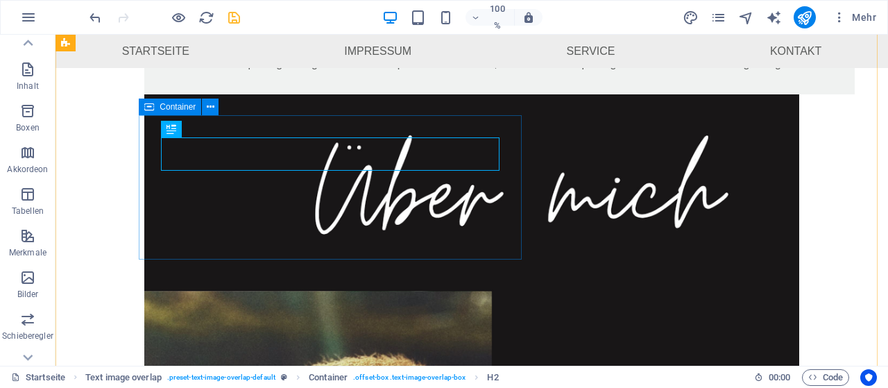
click at [390, 94] on div "Neue Überschrift Lorem ipsum dolor sit amet, consectetuer adipiscing elit. Aene…" at bounding box center [499, 38] width 711 height 111
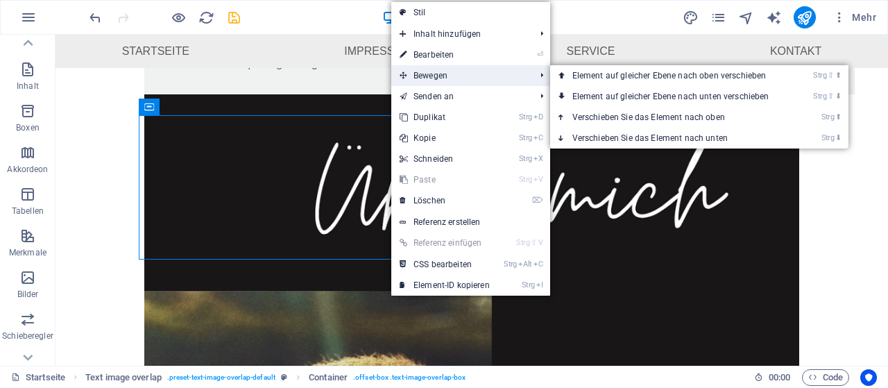
click at [447, 69] on span "Bewegen" at bounding box center [460, 75] width 138 height 21
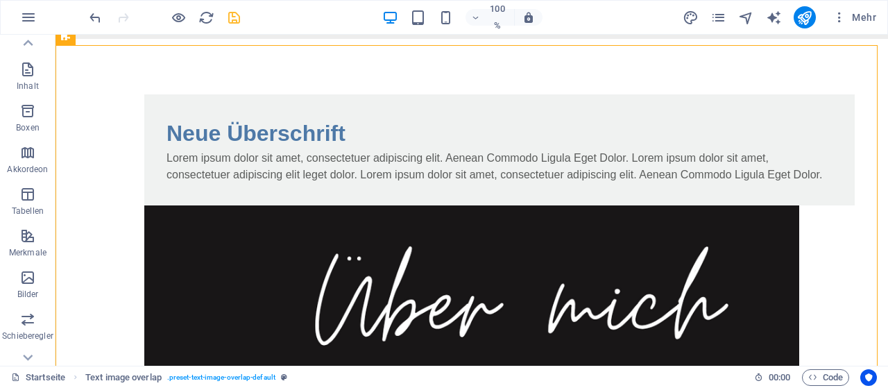
scroll to position [220, 0]
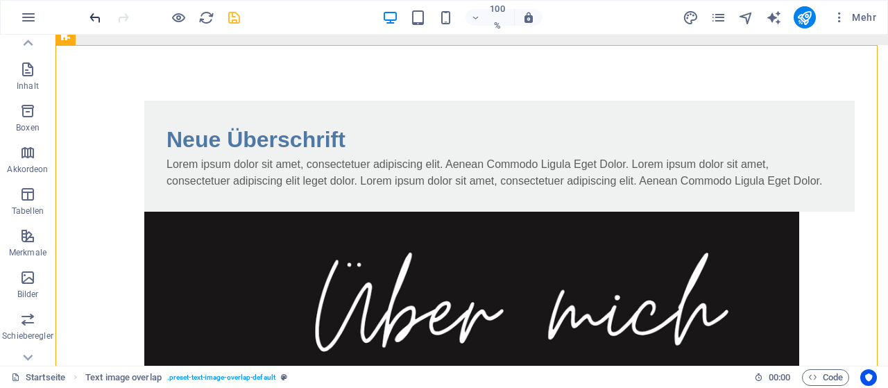
click at [94, 21] on icon "rückgängig machen" at bounding box center [95, 18] width 16 height 16
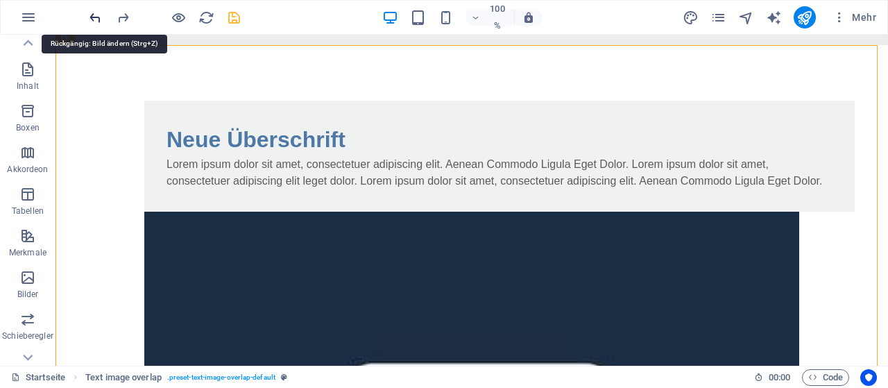
click at [94, 21] on icon "rückgängig machen" at bounding box center [95, 18] width 16 height 16
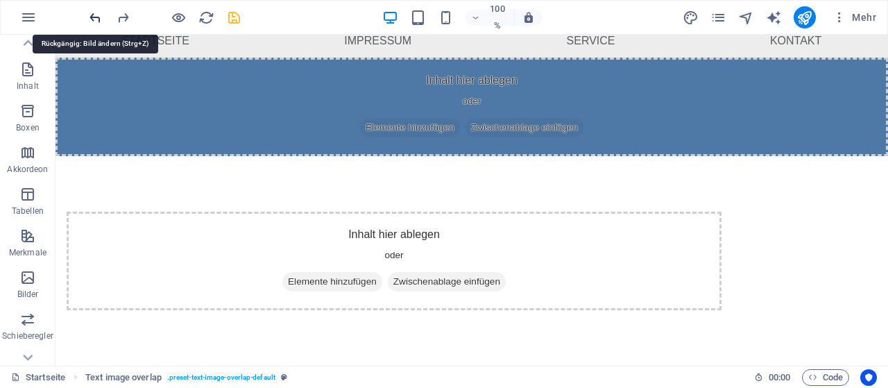
scroll to position [206, 0]
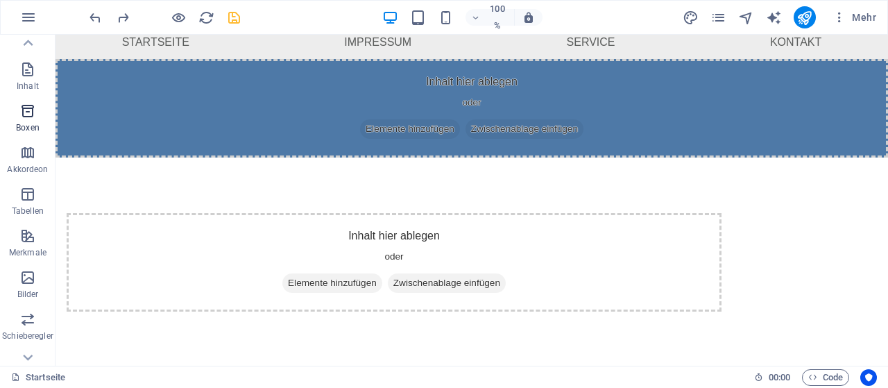
click at [32, 131] on font "Boxen" at bounding box center [28, 128] width 24 height 10
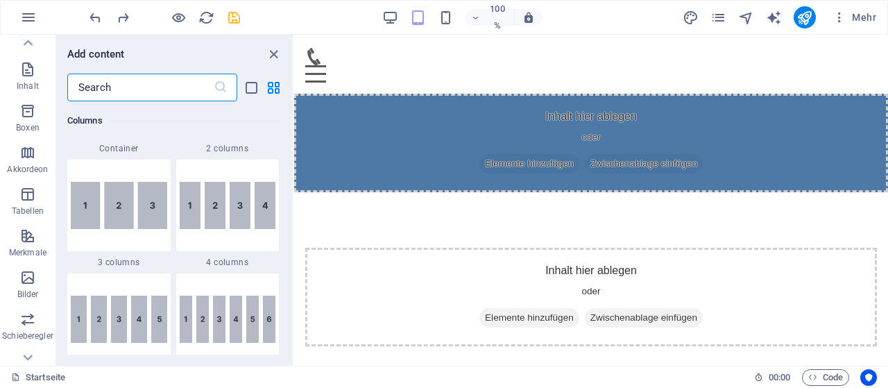
scroll to position [3828, 0]
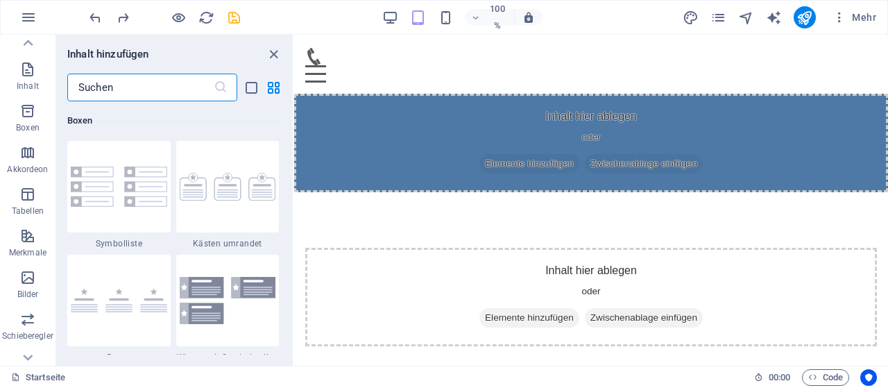
click at [117, 87] on input "text" at bounding box center [140, 88] width 146 height 28
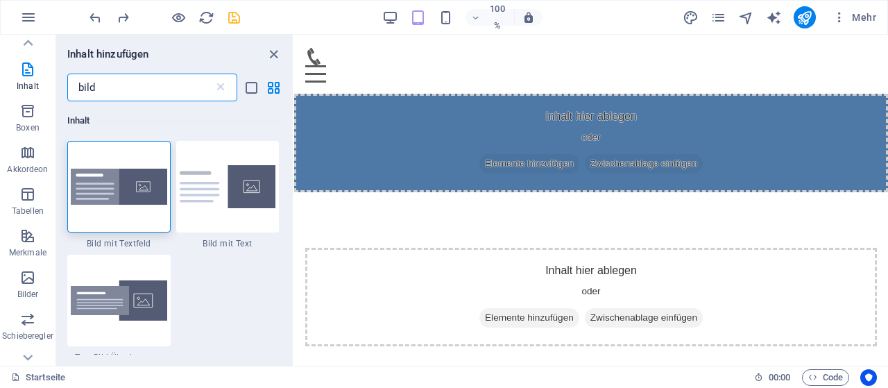
scroll to position [0, 0]
type input "bild"
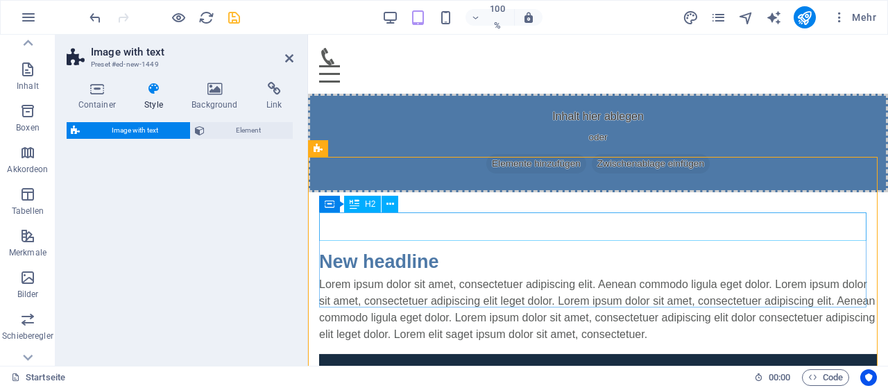
select select "rem"
select select "px"
select select "preset-text-with-image-v4-default"
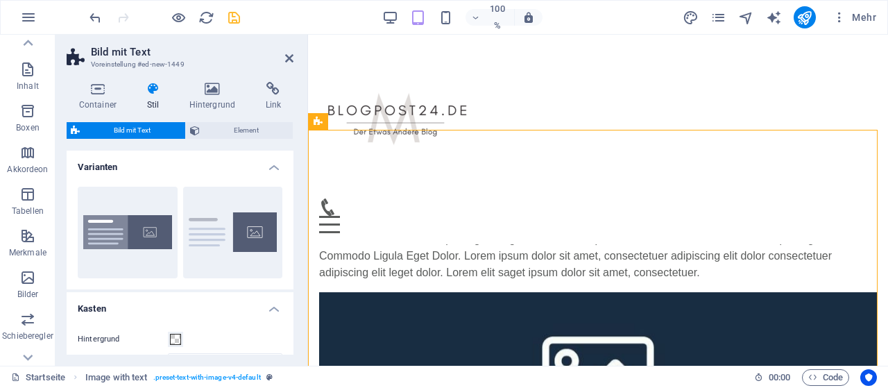
scroll to position [181, 0]
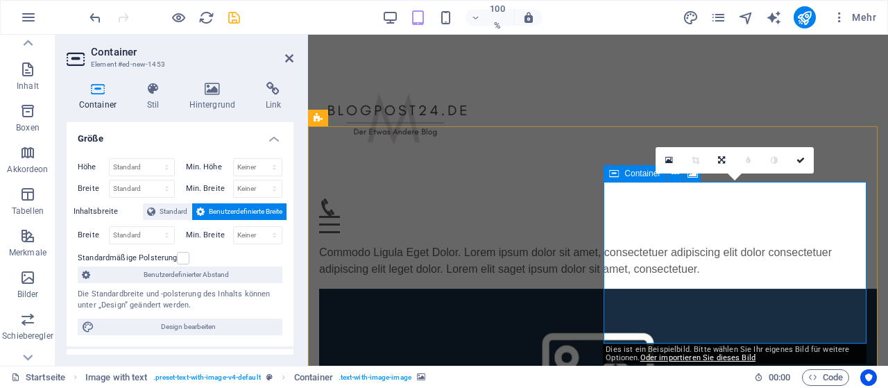
click at [666, 166] on link at bounding box center [669, 160] width 26 height 26
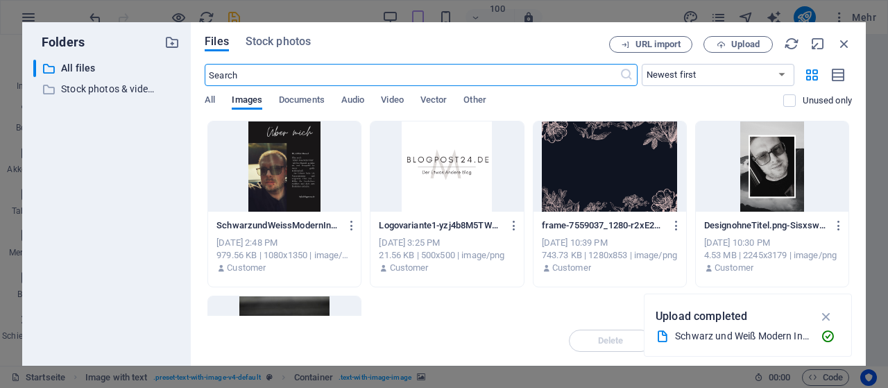
scroll to position [466, 0]
click at [258, 178] on div at bounding box center [284, 166] width 153 height 90
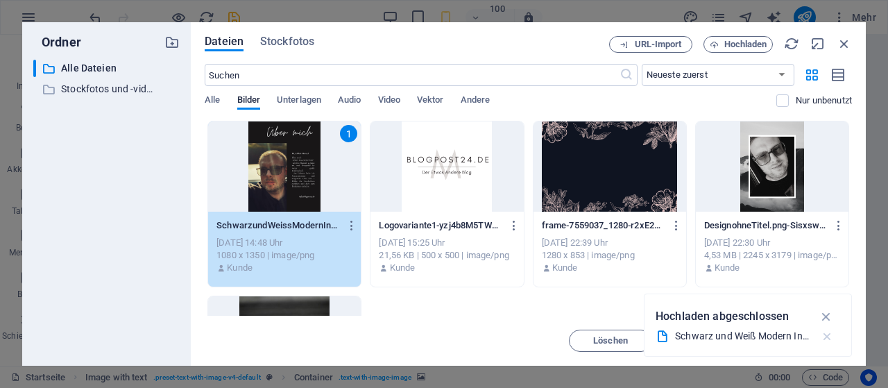
click at [830, 336] on icon "button" at bounding box center [827, 337] width 15 height 14
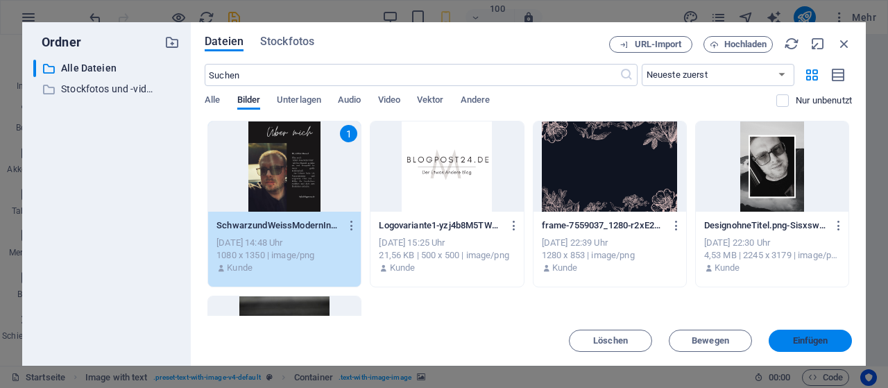
click at [818, 337] on font "Einfügen" at bounding box center [810, 340] width 35 height 10
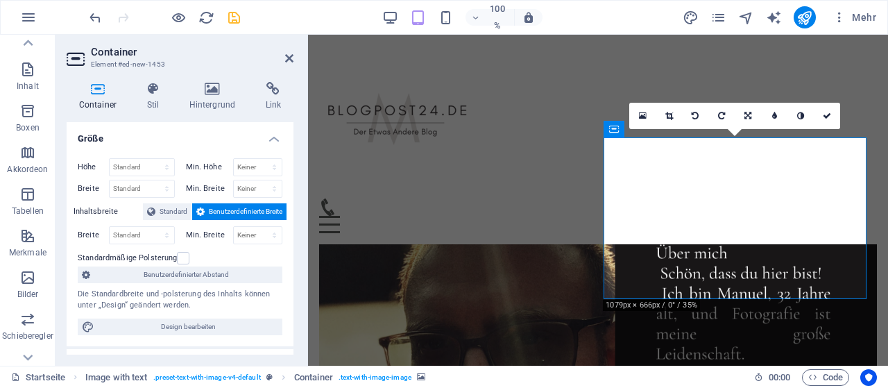
scroll to position [210, 0]
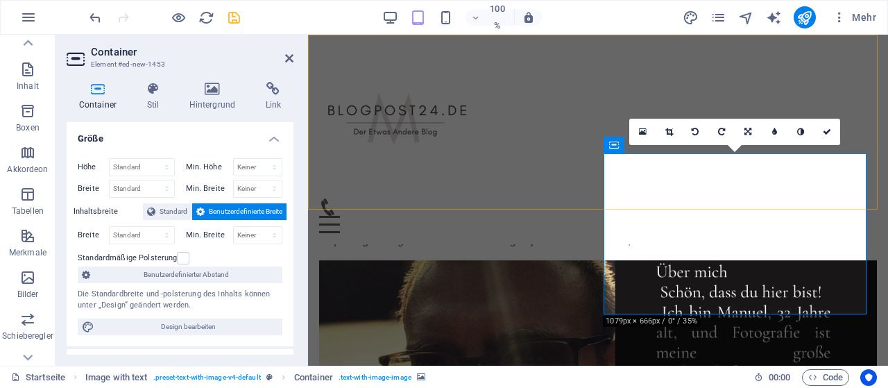
click at [791, 87] on div "Speisekarte Startseite Impressum Service Kontakt" at bounding box center [598, 140] width 580 height 210
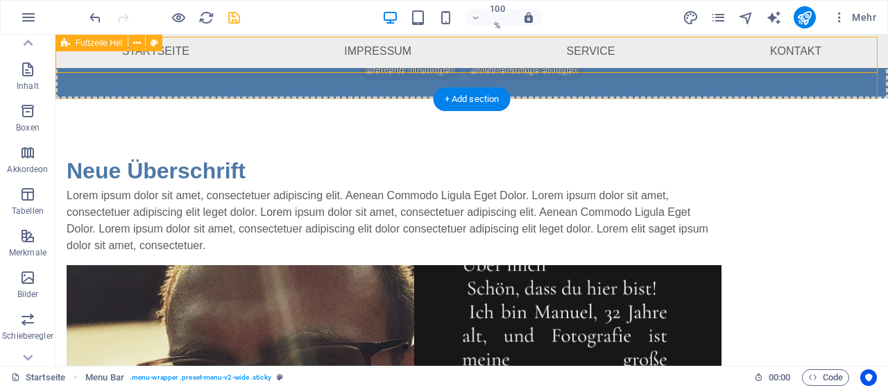
scroll to position [68, 0]
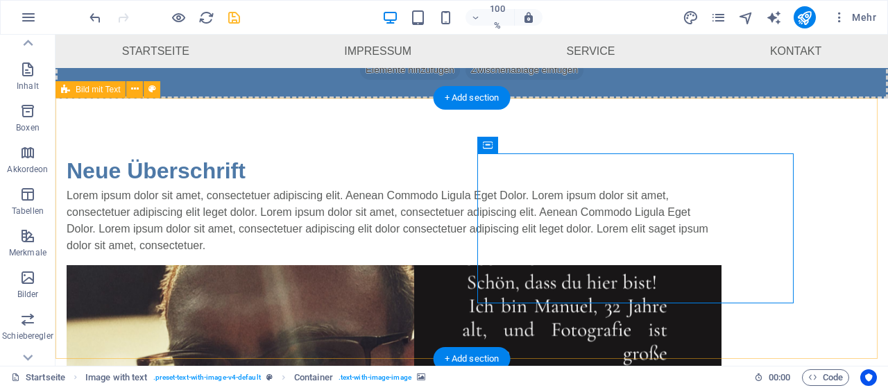
drag, startPoint x: 619, startPoint y: 143, endPoint x: 639, endPoint y: 187, distance: 48.8
click at [619, 143] on div "Neue Überschrift Lorem ipsum dolor sit amet, consectetuer adipiscing elit. Aene…" at bounding box center [472, 334] width 833 height 470
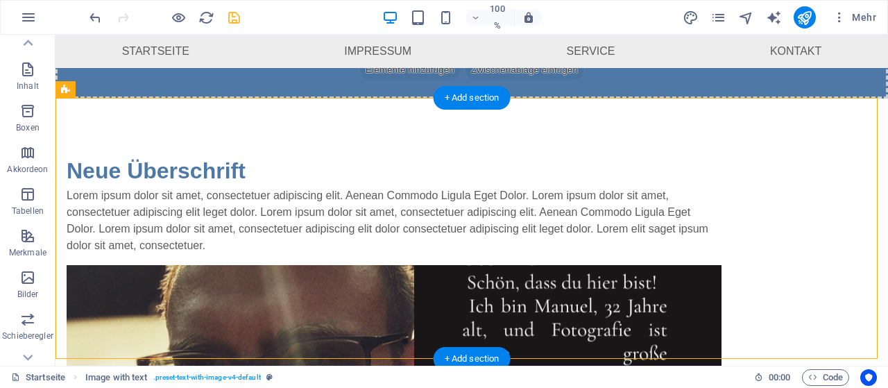
click at [634, 284] on figure at bounding box center [394, 340] width 655 height 150
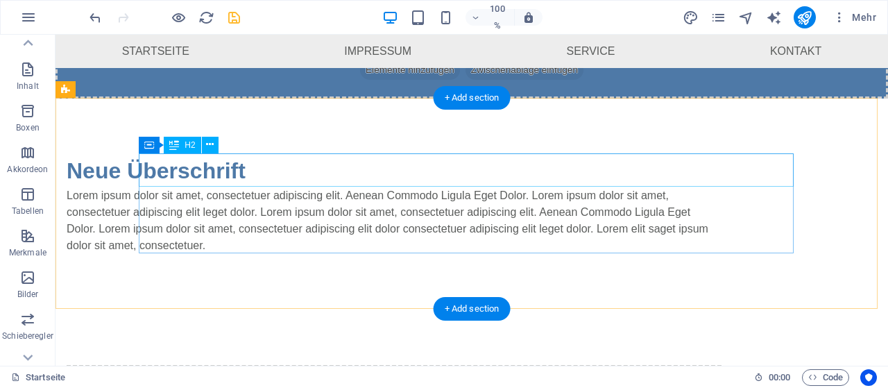
click at [608, 180] on div "Neue Überschrift" at bounding box center [394, 170] width 655 height 33
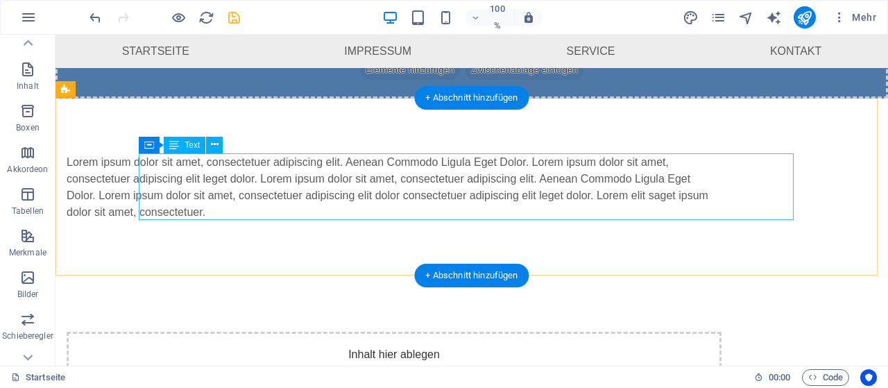
click at [608, 180] on div "Lorem ipsum dolor sit amet, consectetuer adipiscing elit. Aenean Commodo Ligula…" at bounding box center [394, 187] width 655 height 67
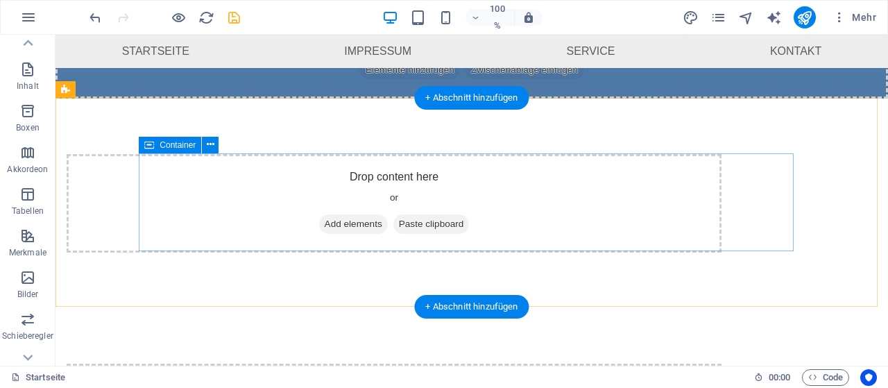
click at [608, 180] on div "Drop content here or Add elements Paste clipboard" at bounding box center [394, 203] width 655 height 99
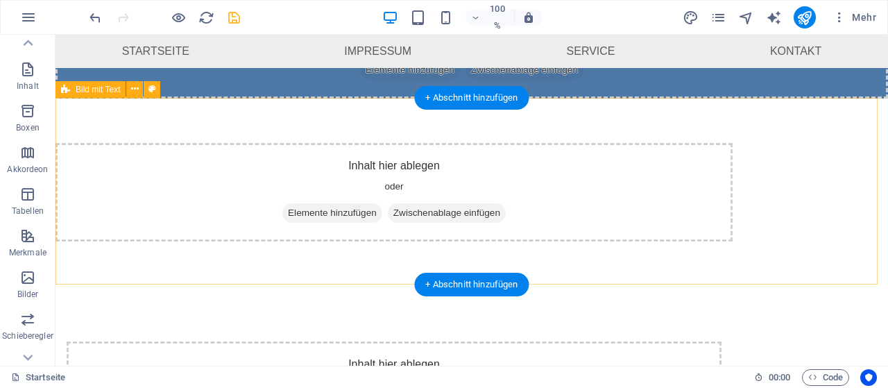
click at [608, 180] on div "Inhalt hier ablegen oder Elemente hinzufügen Zwischenablage einfügen" at bounding box center [394, 192] width 677 height 99
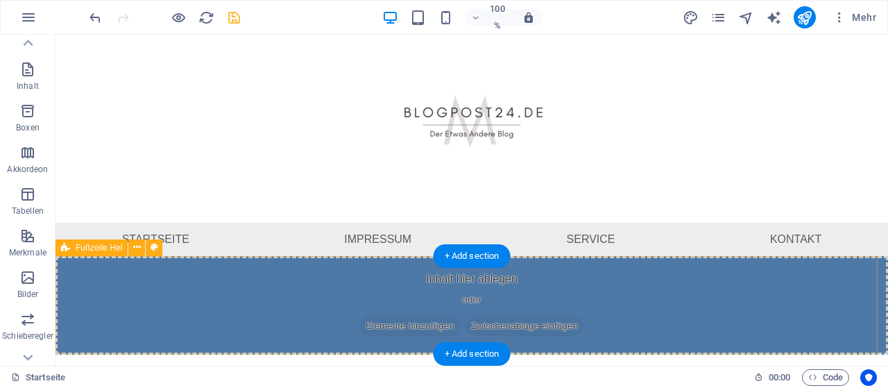
click at [654, 317] on div "Inhalt hier ablegen oder Elemente hinzufügen Zwischenablage einfügen" at bounding box center [472, 305] width 833 height 99
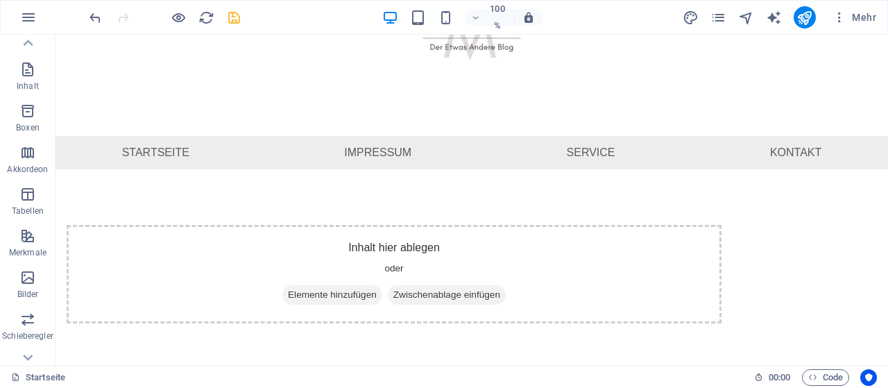
scroll to position [108, 0]
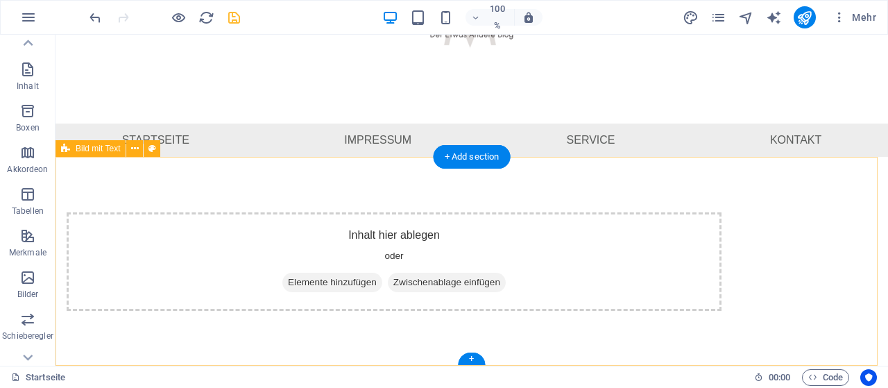
click at [722, 254] on div "Inhalt hier ablegen oder Elemente hinzufügen Zwischenablage einfügen" at bounding box center [394, 261] width 655 height 99
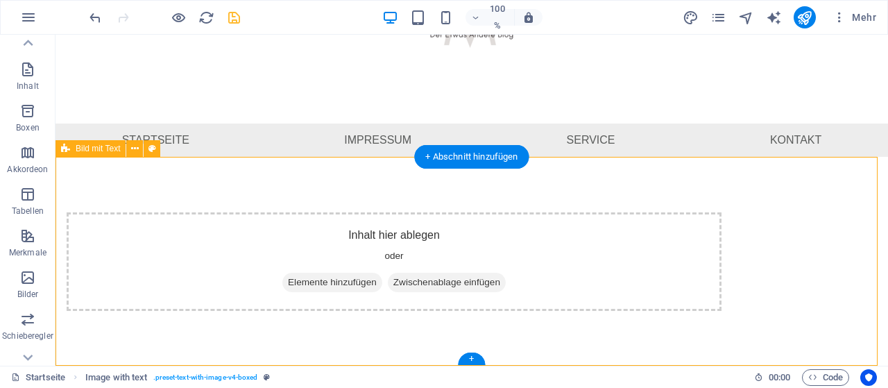
scroll to position [0, 0]
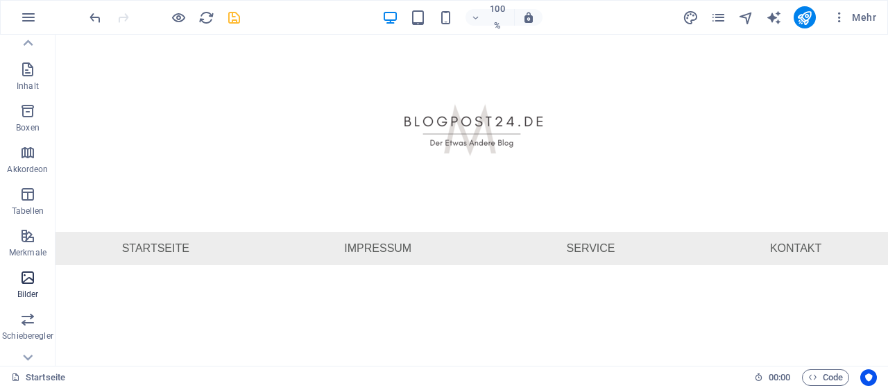
click at [27, 282] on icon "button" at bounding box center [27, 277] width 17 height 17
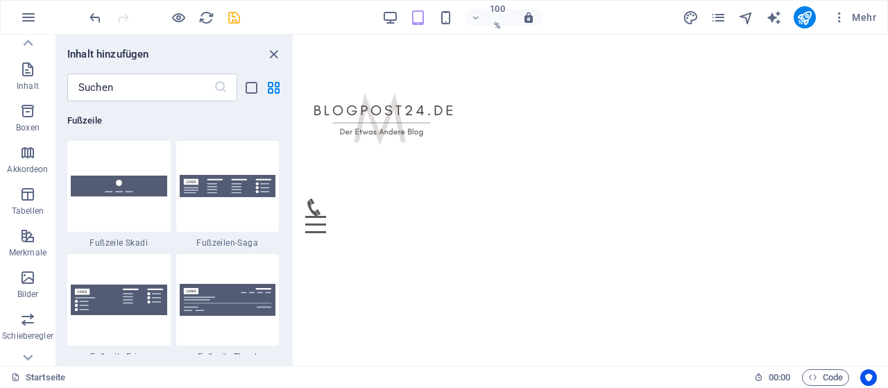
scroll to position [9840, 0]
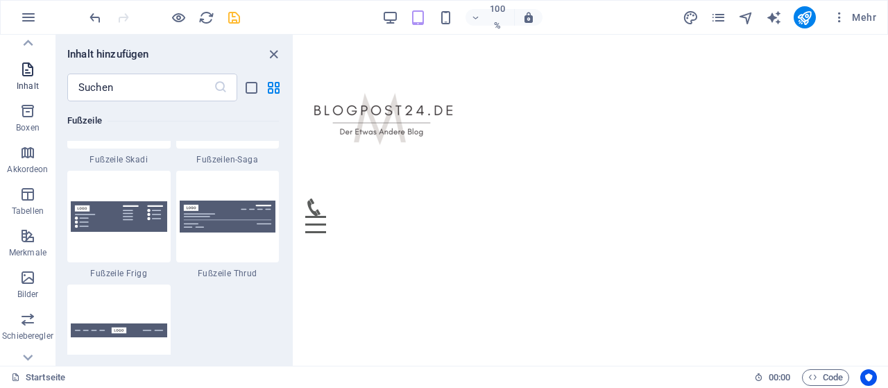
click at [24, 78] on span "Inhalt" at bounding box center [28, 77] width 56 height 33
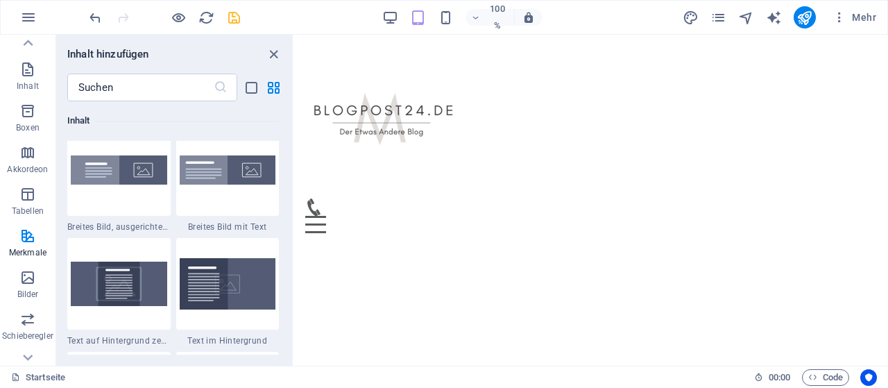
scroll to position [2862, 0]
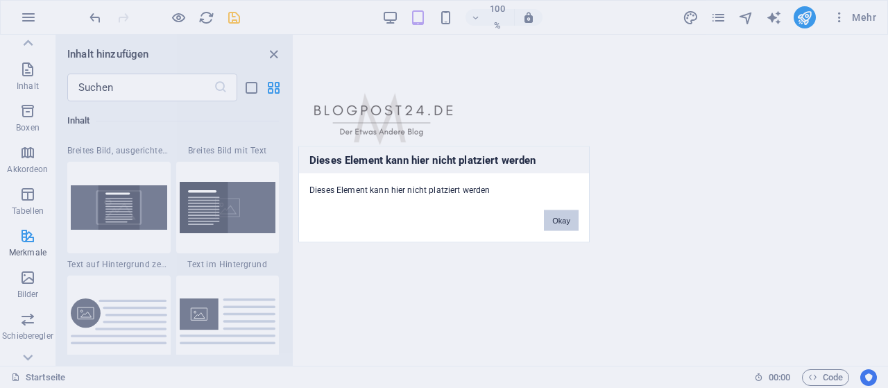
click at [569, 221] on font "Okay" at bounding box center [561, 220] width 18 height 8
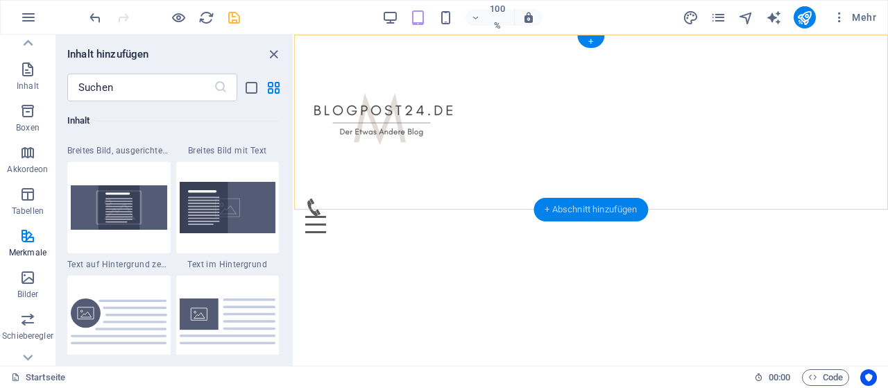
click at [596, 207] on font "+ Abschnitt hinzufügen" at bounding box center [591, 209] width 92 height 10
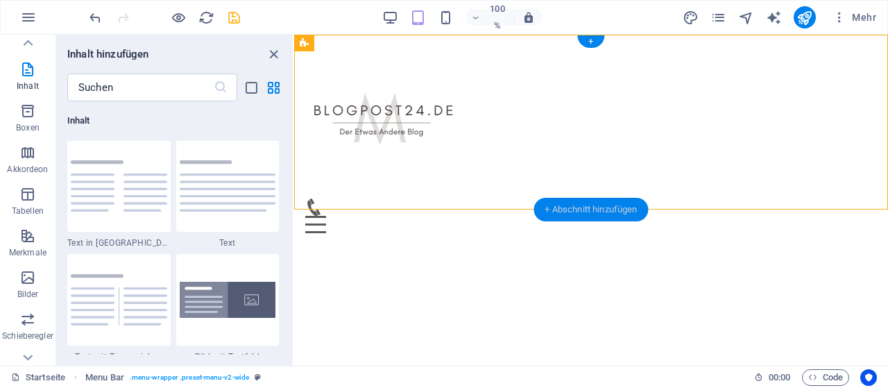
scroll to position [2428, 0]
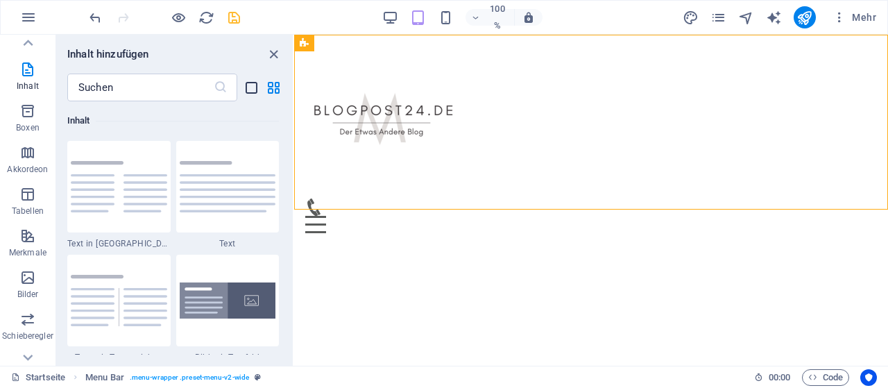
click at [254, 89] on icon "Listenansicht" at bounding box center [252, 88] width 16 height 16
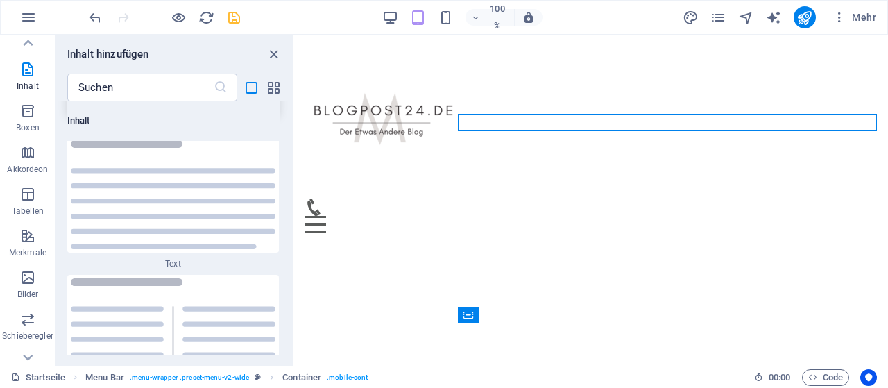
scroll to position [7405, 0]
click at [127, 87] on input "text" at bounding box center [140, 88] width 146 height 28
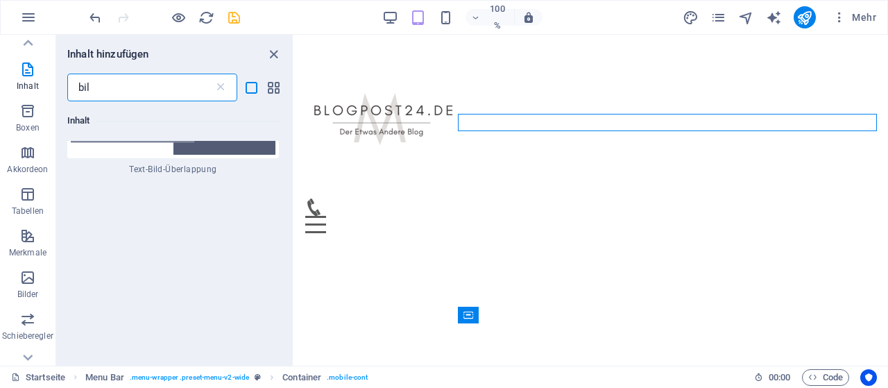
type input "bild"
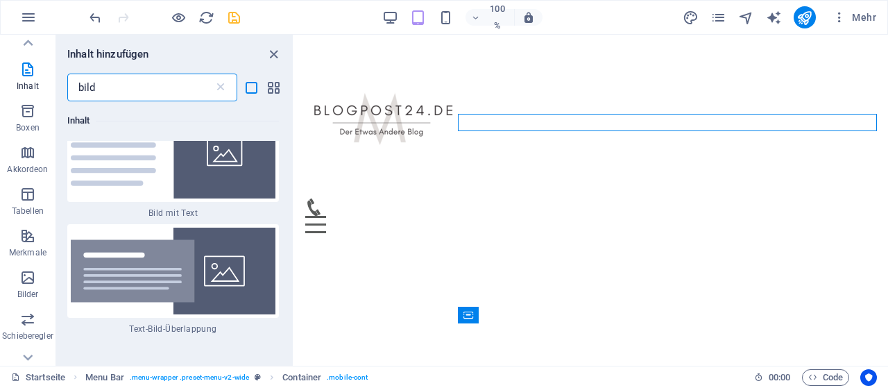
scroll to position [140, 0]
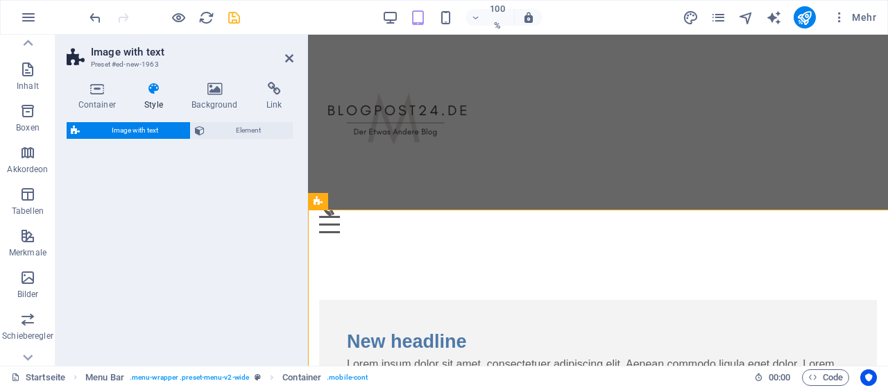
select select "rem"
select select "px"
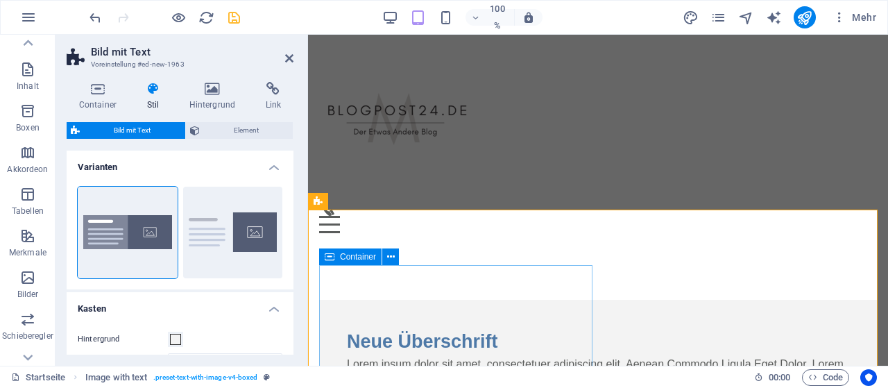
click at [393, 300] on div "Neue Überschrift Lorem ipsum dolor sit amet, consectetuer adipiscing elit. Aene…" at bounding box center [598, 383] width 558 height 167
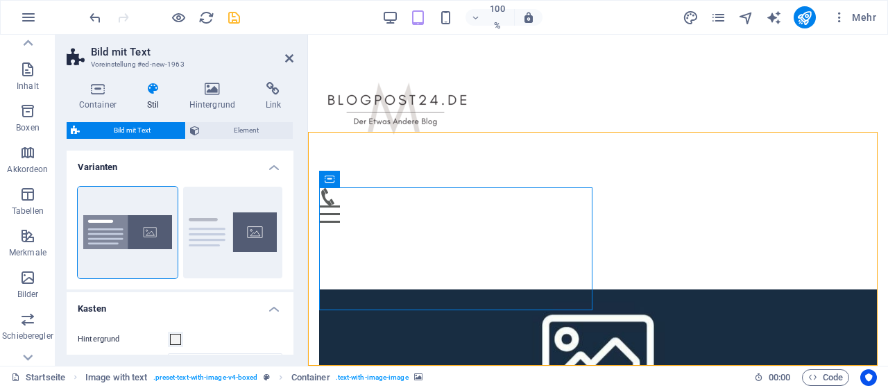
scroll to position [78, 0]
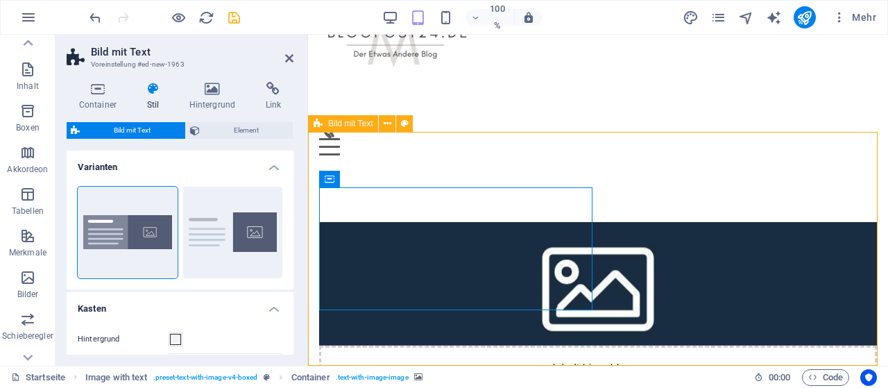
click at [705, 281] on div "Inhalt hier ablegen oder Elemente hinzufügen Zwischenablage einfügen" at bounding box center [598, 333] width 580 height 333
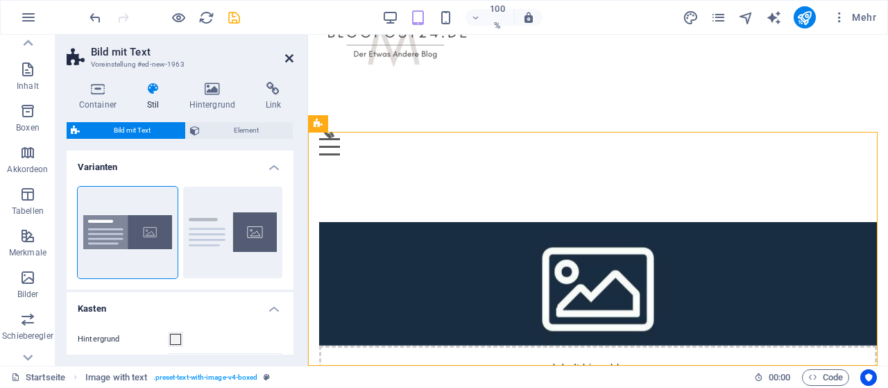
click at [287, 57] on icon at bounding box center [289, 58] width 8 height 11
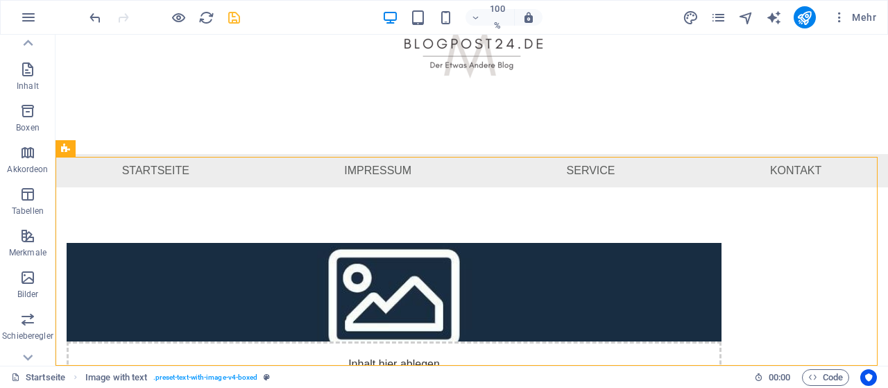
scroll to position [108, 0]
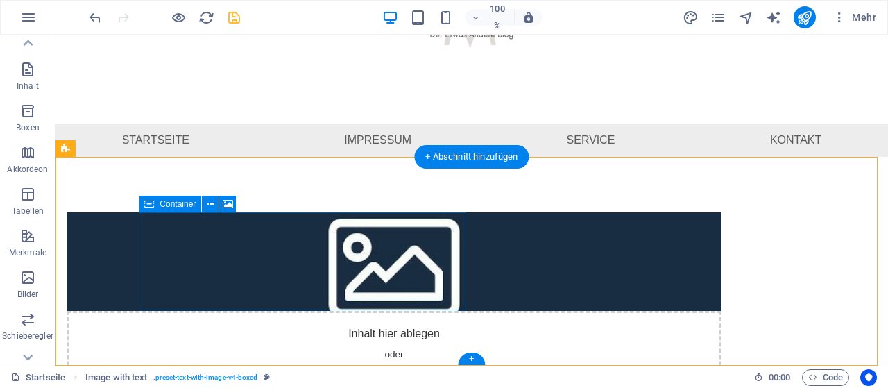
click at [290, 311] on div "Inhalt hier ablegen oder Elemente hinzufügen Zwischenablage einfügen" at bounding box center [394, 360] width 655 height 99
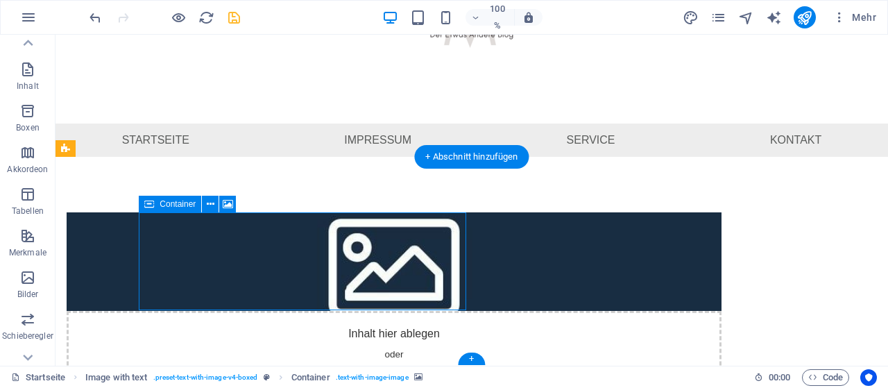
click at [305, 311] on div "Inhalt hier ablegen oder Elemente hinzufügen Zwischenablage einfügen" at bounding box center [394, 360] width 655 height 99
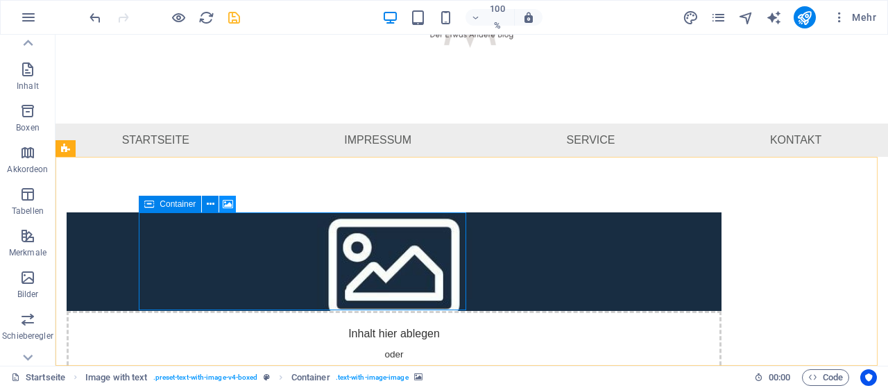
click at [231, 203] on icon at bounding box center [228, 204] width 10 height 15
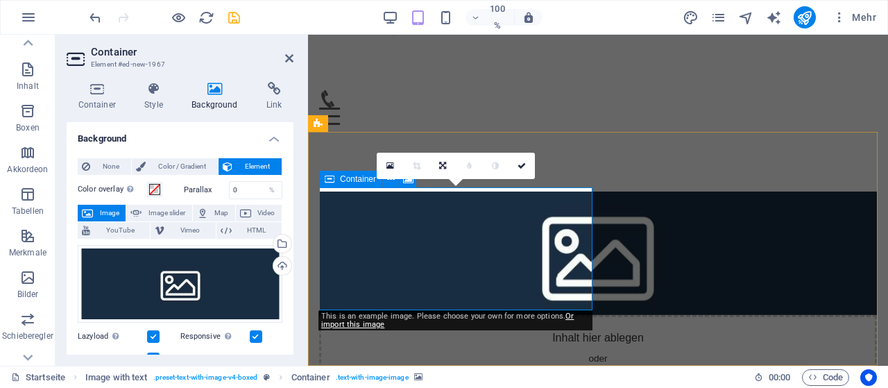
scroll to position [78, 0]
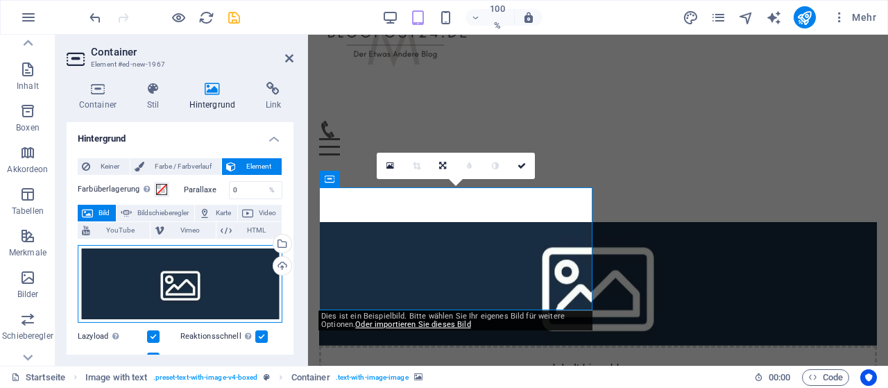
click at [194, 272] on div "Ziehen Sie Dateien hierher, klicken Sie, um Dateien auszuwählen, oder wählen Si…" at bounding box center [180, 284] width 205 height 78
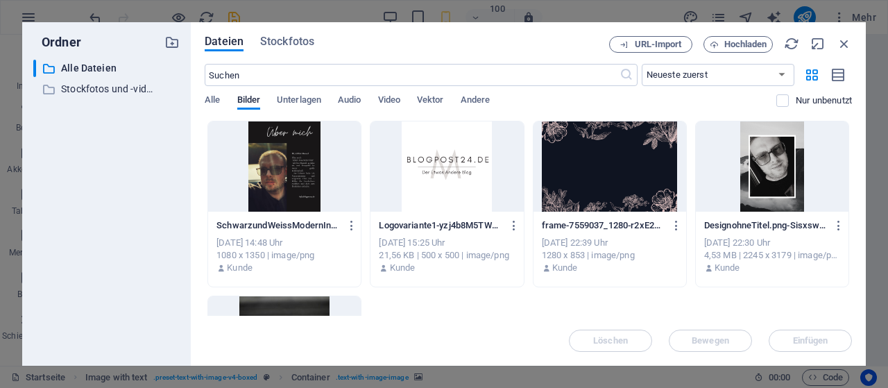
click at [327, 156] on div at bounding box center [284, 166] width 153 height 90
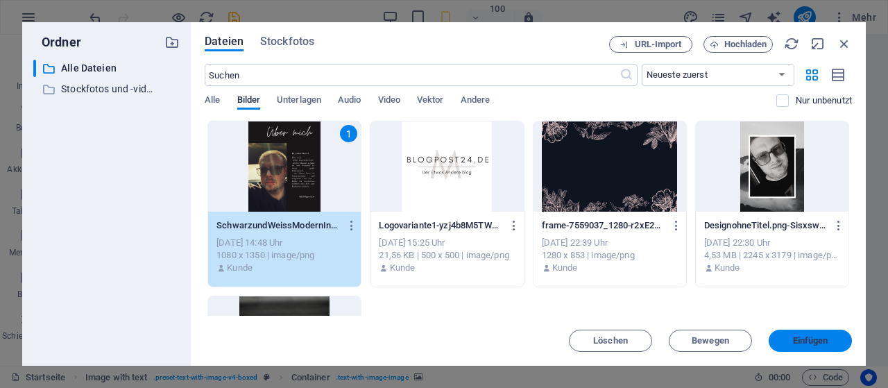
click at [791, 338] on span "Einfügen" at bounding box center [810, 341] width 72 height 8
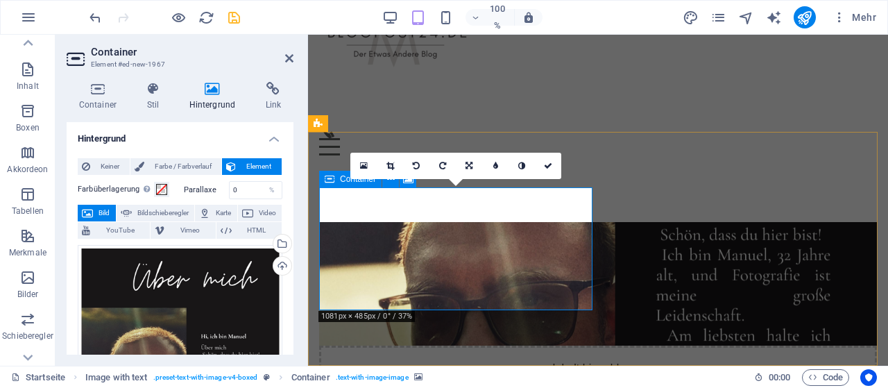
click at [569, 346] on div "Inhalt hier ablegen oder Elemente hinzufügen Zwischenablage einfügen" at bounding box center [598, 395] width 558 height 99
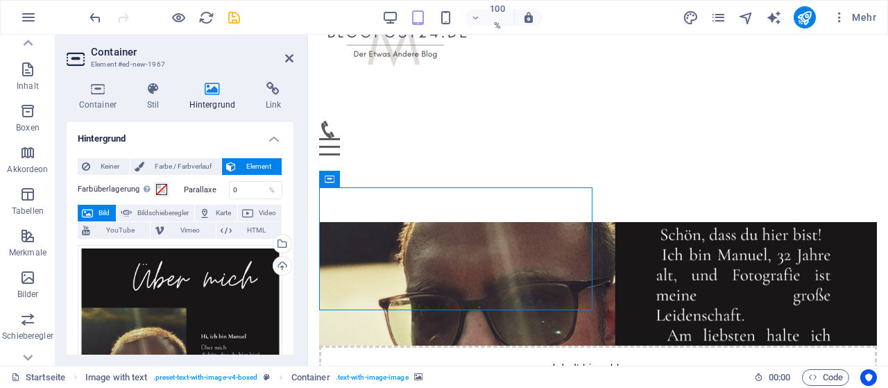
drag, startPoint x: 591, startPoint y: 308, endPoint x: 596, endPoint y: 322, distance: 14.7
click at [596, 322] on div "Inhalt hier ablegen oder Elemente hinzufügen Zwischenablage einfügen" at bounding box center [598, 333] width 580 height 333
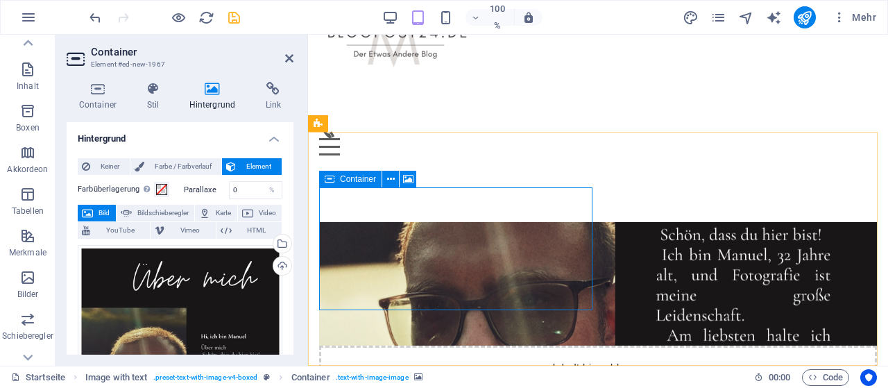
click at [584, 346] on div "Inhalt hier ablegen oder Elemente hinzufügen Zwischenablage einfügen" at bounding box center [598, 395] width 558 height 99
click at [575, 346] on div "Inhalt hier ablegen oder Elemente hinzufügen Zwischenablage einfügen" at bounding box center [598, 395] width 558 height 99
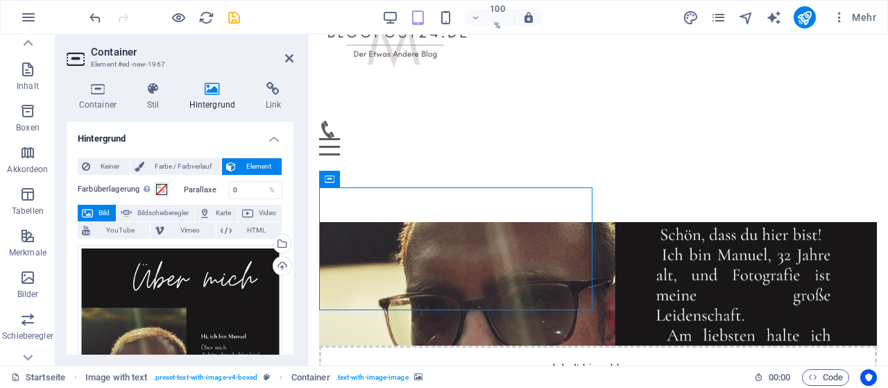
drag, startPoint x: 545, startPoint y: 313, endPoint x: 549, endPoint y: 331, distance: 18.4
click at [549, 331] on div "Inhalt hier ablegen oder Elemente hinzufügen Zwischenablage einfügen" at bounding box center [598, 333] width 580 height 333
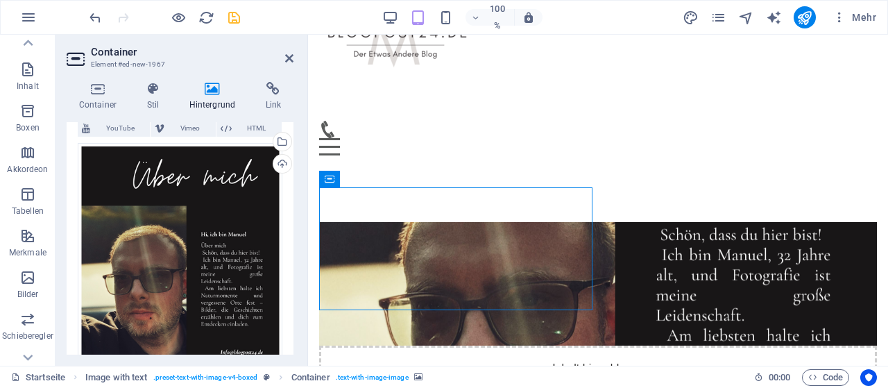
scroll to position [104, 0]
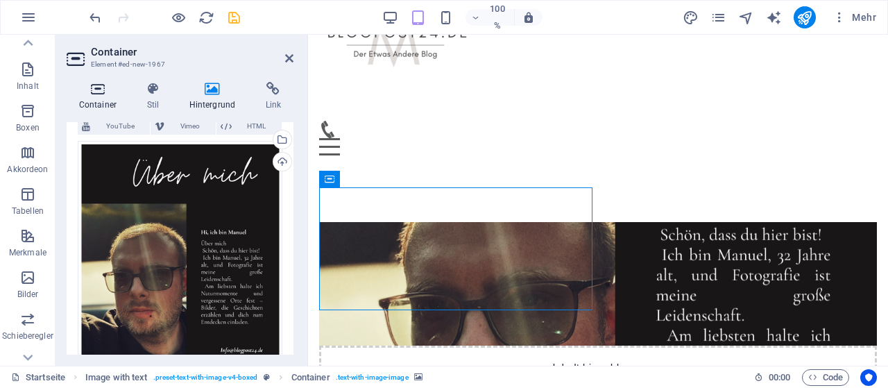
click at [101, 95] on icon at bounding box center [98, 89] width 62 height 14
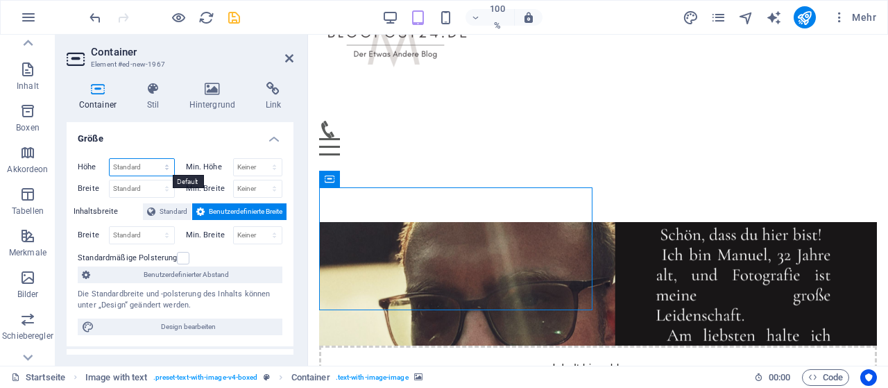
click at [167, 165] on select "Standard px rem % vh vw" at bounding box center [142, 167] width 65 height 17
click at [169, 145] on li "Größe Höhe Standard px rem % vh vw Min. Höhe Keiner px rem % vh vw Breite Stand…" at bounding box center [180, 234] width 227 height 224
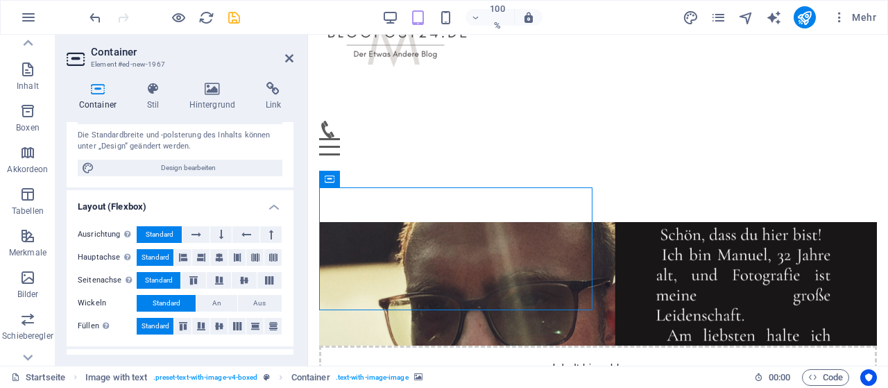
scroll to position [160, 0]
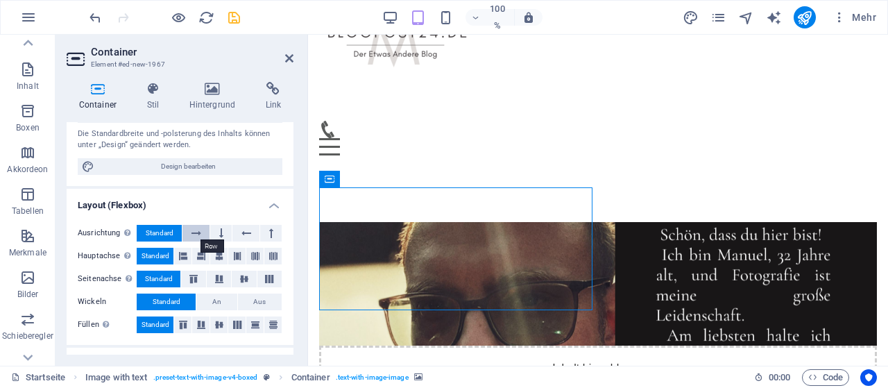
click at [202, 228] on button at bounding box center [196, 233] width 27 height 17
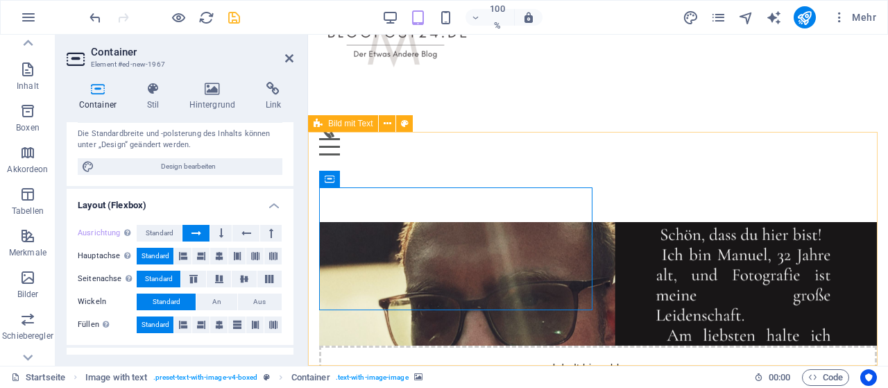
click at [637, 174] on div "Inhalt hier ablegen oder Elemente hinzufügen Zwischenablage einfügen" at bounding box center [598, 333] width 580 height 333
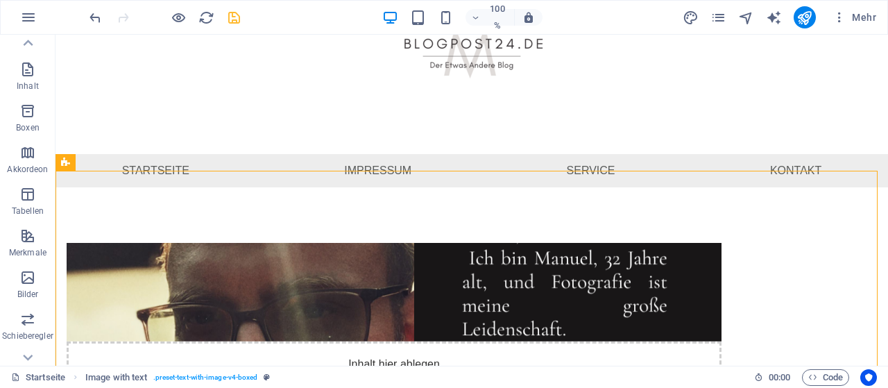
scroll to position [108, 0]
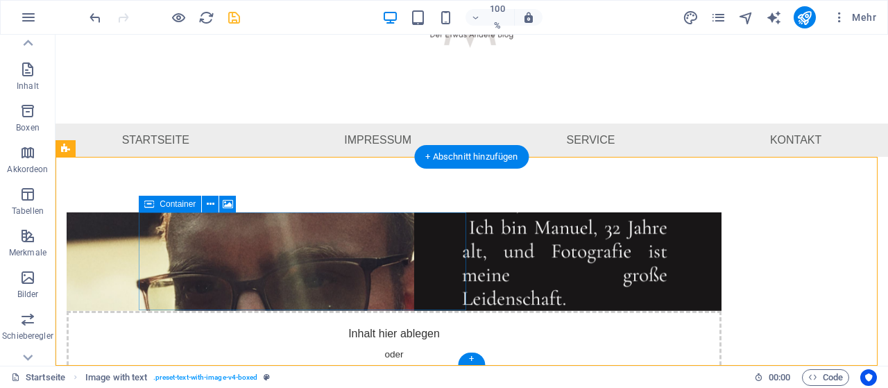
click at [376, 311] on div "Inhalt hier ablegen oder Elemente hinzufügen Zwischenablage einfügen" at bounding box center [394, 360] width 655 height 99
click at [343, 311] on div "Inhalt hier ablegen oder Elemente hinzufügen Zwischenablage einfügen" at bounding box center [394, 360] width 655 height 99
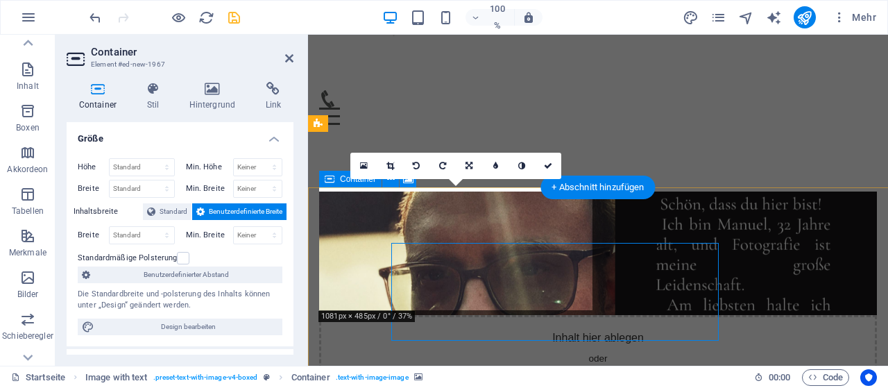
scroll to position [78, 0]
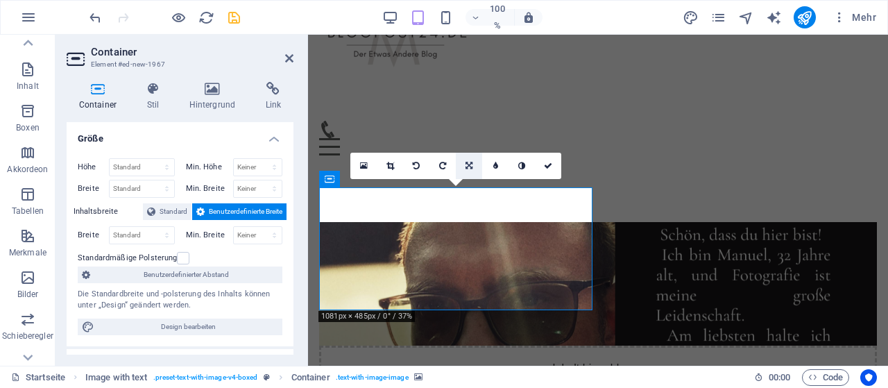
click at [468, 166] on icon at bounding box center [469, 166] width 7 height 8
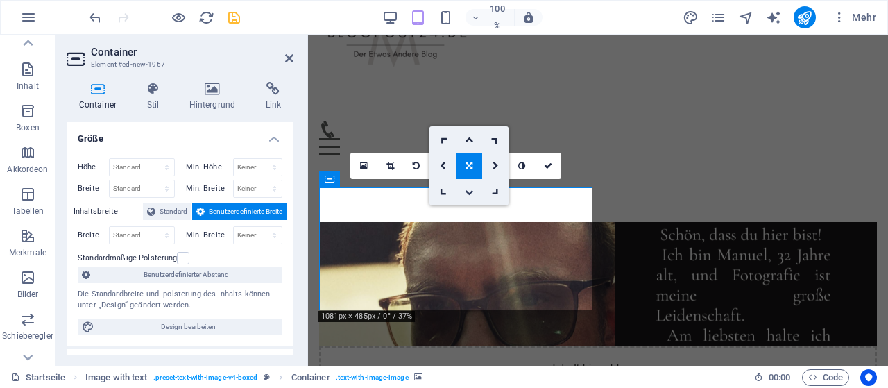
click at [472, 189] on icon at bounding box center [469, 192] width 8 height 8
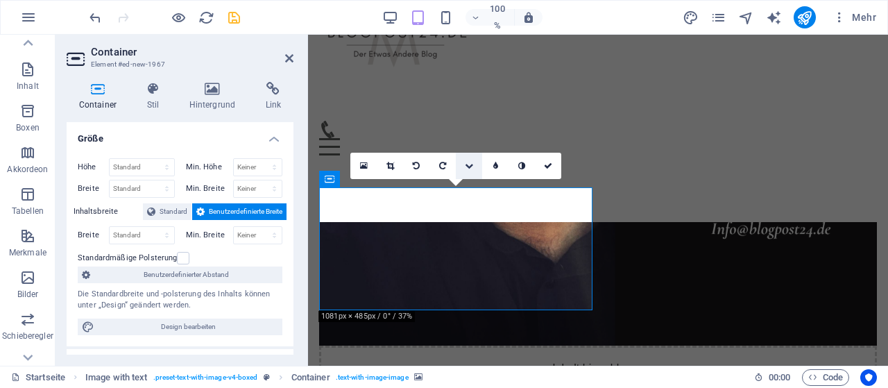
click at [469, 163] on icon at bounding box center [469, 166] width 8 height 8
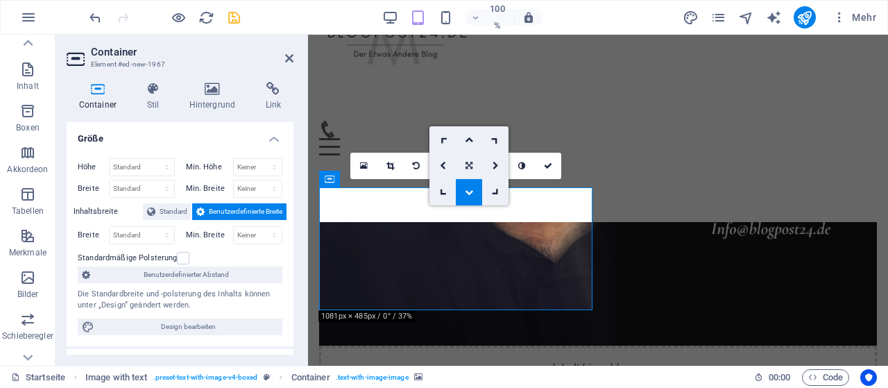
click at [468, 164] on icon at bounding box center [469, 166] width 7 height 8
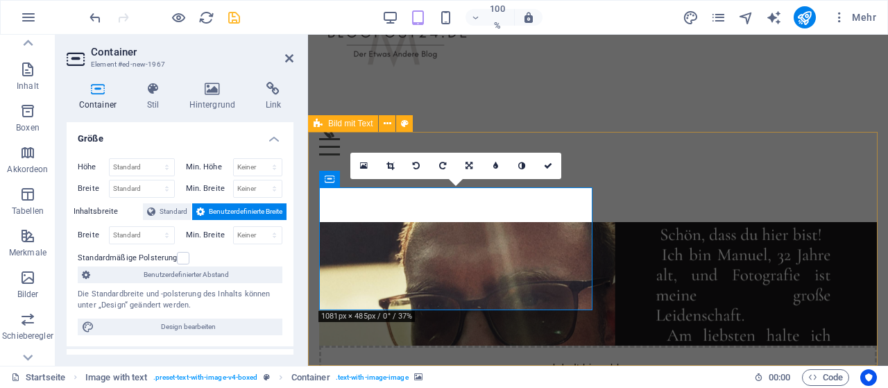
click at [597, 167] on div "Inhalt hier ablegen oder Elemente hinzufügen Zwischenablage einfügen" at bounding box center [598, 333] width 580 height 333
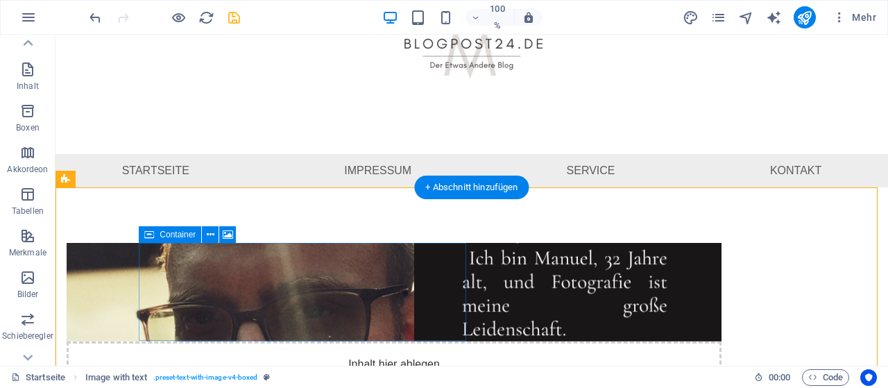
click at [319, 341] on div "Inhalt hier ablegen oder Elemente hinzufügen Zwischenablage einfügen" at bounding box center [394, 390] width 655 height 99
click at [400, 341] on div "Inhalt hier ablegen oder Elemente hinzufügen Zwischenablage einfügen" at bounding box center [394, 390] width 655 height 99
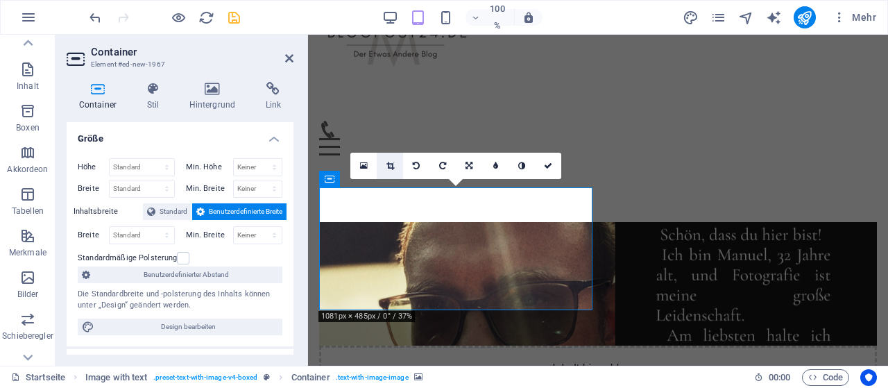
click at [395, 165] on link at bounding box center [390, 166] width 26 height 26
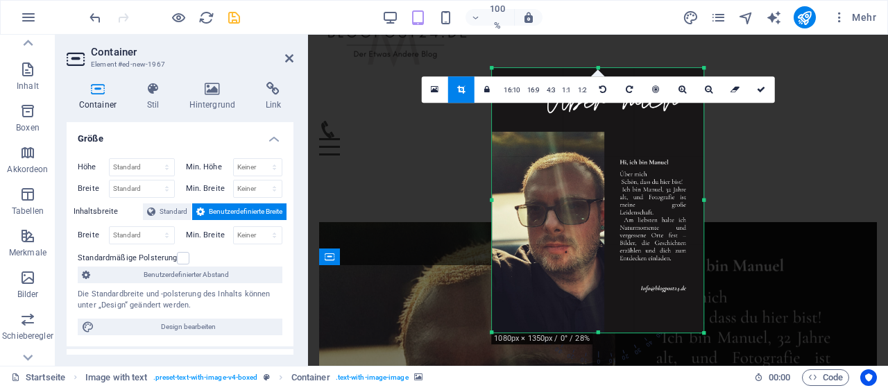
drag, startPoint x: 598, startPoint y: 334, endPoint x: 637, endPoint y: 331, distance: 39.0
click at [604, 333] on div "180 170 160 150 140 130 120 110 100 90 80 70 60 50 40 30 20 10 0 -10 -20 -30 -4…" at bounding box center [598, 200] width 212 height 265
drag, startPoint x: 884, startPoint y: 205, endPoint x: 876, endPoint y: 213, distance: 11.3
click at [886, 220] on div at bounding box center [598, 150] width 580 height 230
click at [762, 91] on icon at bounding box center [761, 89] width 8 height 8
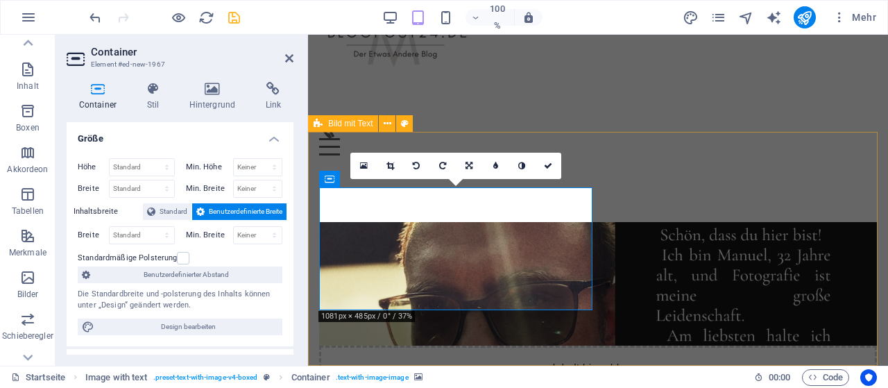
click at [781, 223] on div "Inhalt hier ablegen oder Elemente hinzufügen Zwischenablage einfügen" at bounding box center [598, 333] width 580 height 333
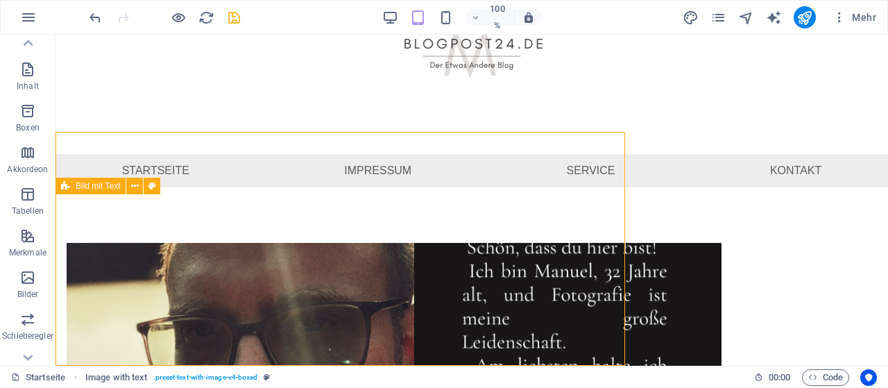
click at [558, 223] on div "Inhalt hier ablegen oder Elemente hinzufügen Zwischenablage einfügen" at bounding box center [472, 353] width 833 height 333
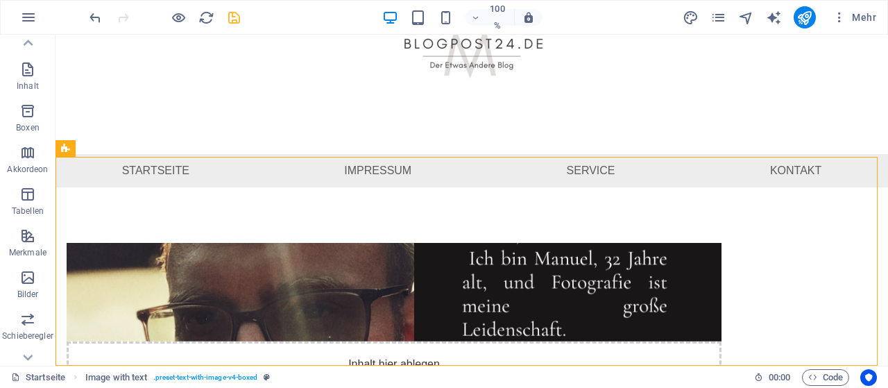
scroll to position [108, 0]
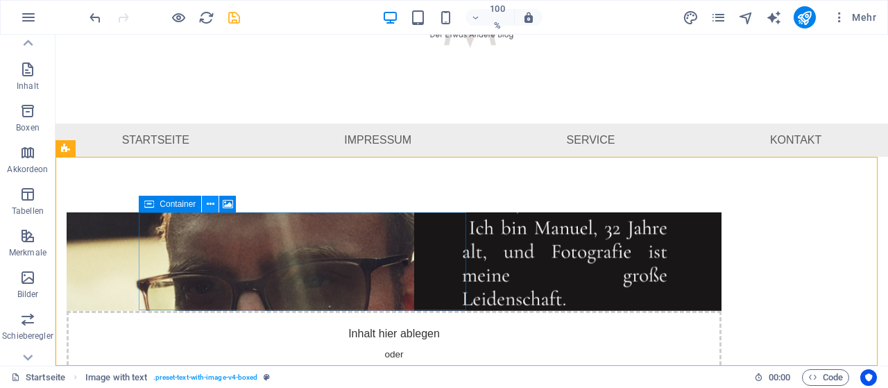
click at [212, 206] on icon at bounding box center [211, 204] width 8 height 15
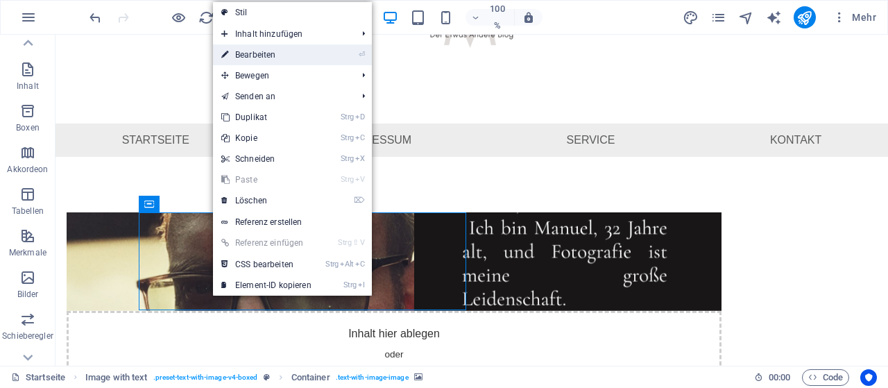
click at [275, 55] on font "Bearbeiten" at bounding box center [255, 55] width 40 height 10
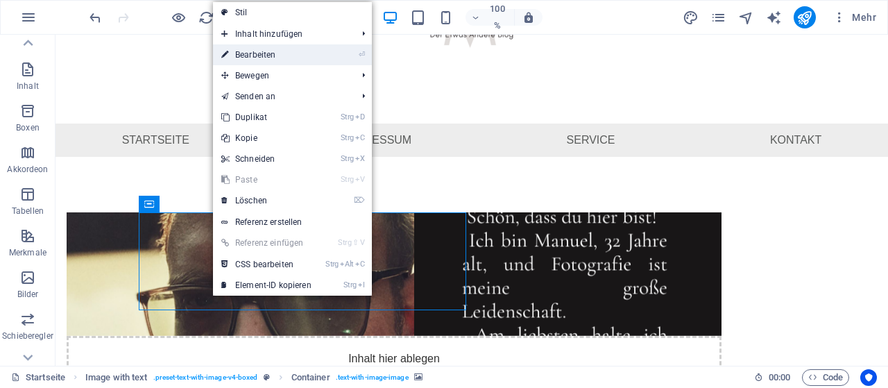
scroll to position [78, 0]
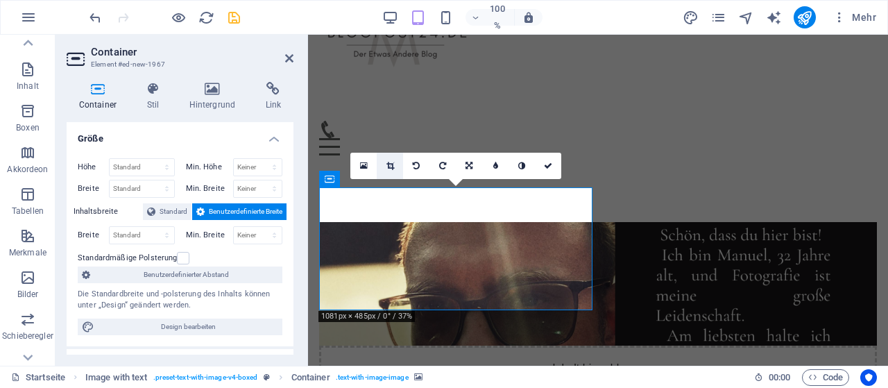
click at [397, 160] on link at bounding box center [390, 166] width 26 height 26
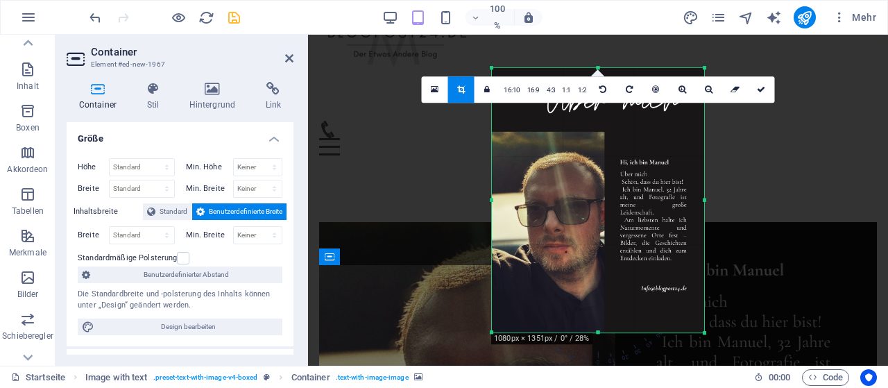
drag, startPoint x: 599, startPoint y: 334, endPoint x: 604, endPoint y: 366, distance: 32.3
click at [604, 366] on section "Favoriten Elemente Spalten Inhalt Boxen Akkordeon Tabellen Merkmale Bilder Schi…" at bounding box center [444, 200] width 888 height 331
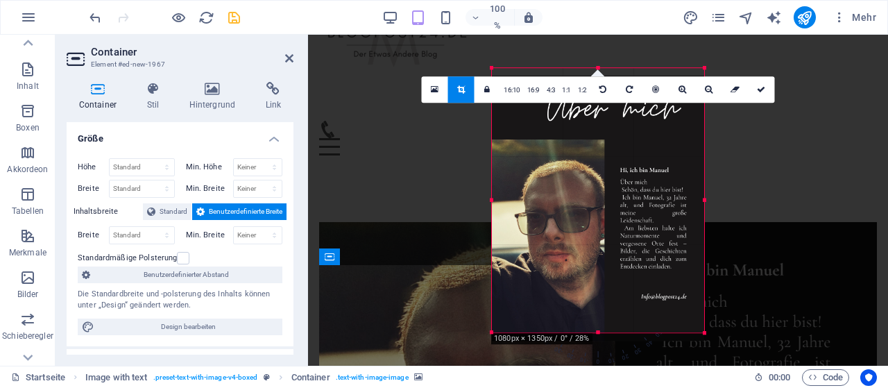
drag, startPoint x: 612, startPoint y: 164, endPoint x: 604, endPoint y: 172, distance: 10.8
click at [604, 172] on div at bounding box center [598, 208] width 212 height 265
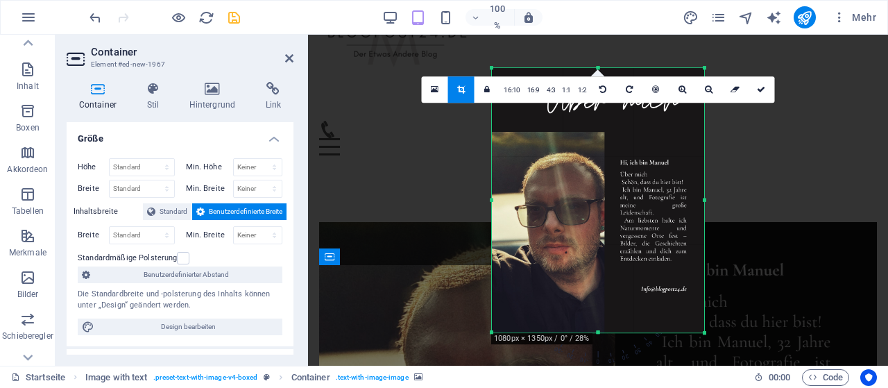
click at [740, 212] on div at bounding box center [598, 150] width 580 height 230
click at [752, 209] on div at bounding box center [598, 150] width 580 height 230
click at [518, 87] on font "16:10" at bounding box center [512, 90] width 17 height 8
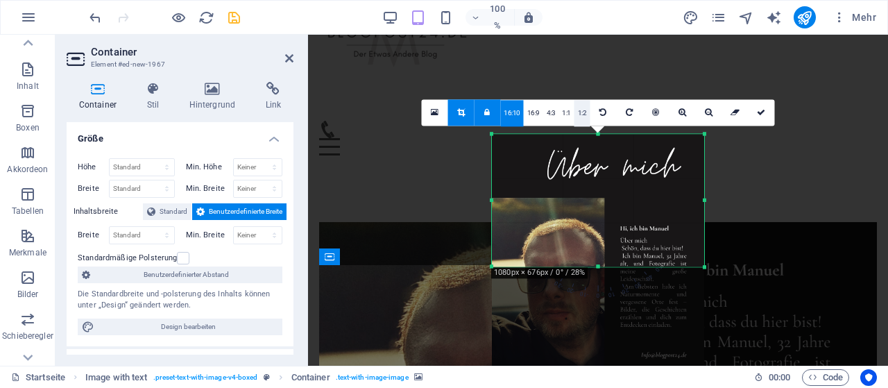
click at [586, 114] on link "1:2" at bounding box center [583, 113] width 16 height 26
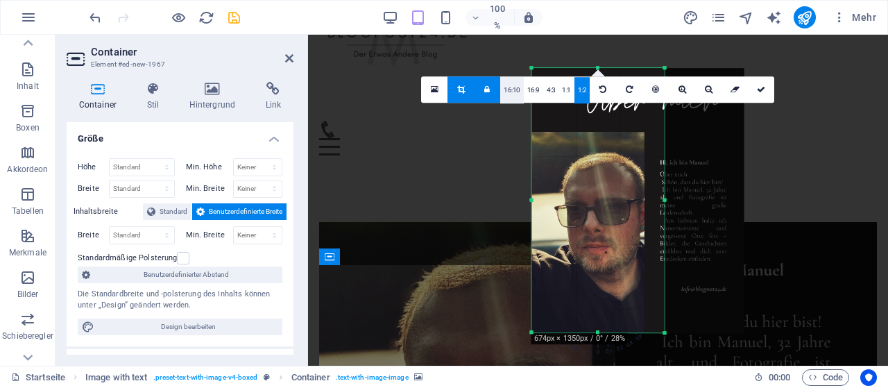
click at [512, 94] on link "16:10" at bounding box center [512, 90] width 24 height 26
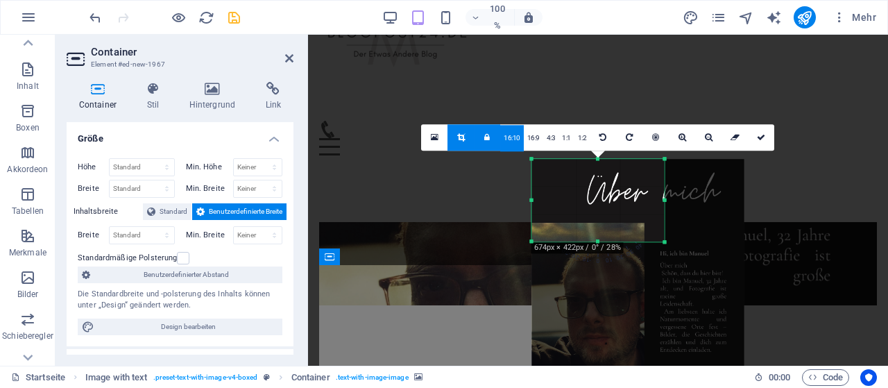
scroll to position [37, 0]
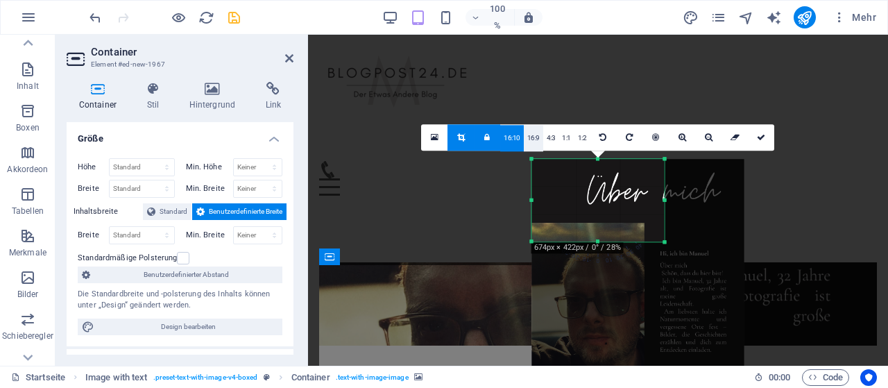
click at [533, 137] on font "16:9" at bounding box center [533, 138] width 12 height 8
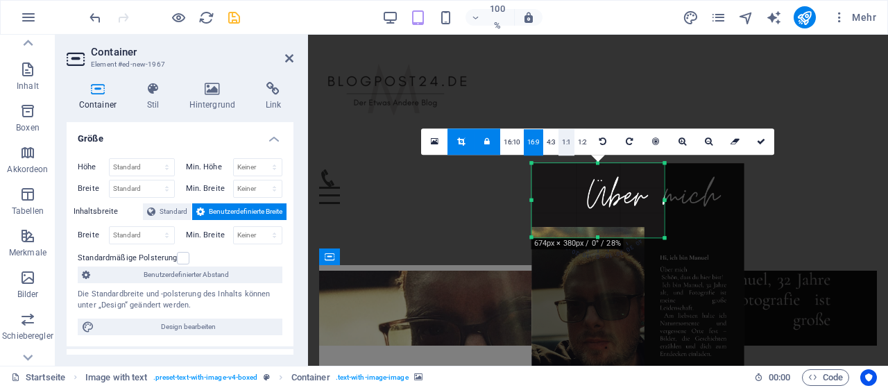
click at [568, 139] on font "1:1" at bounding box center [566, 142] width 9 height 8
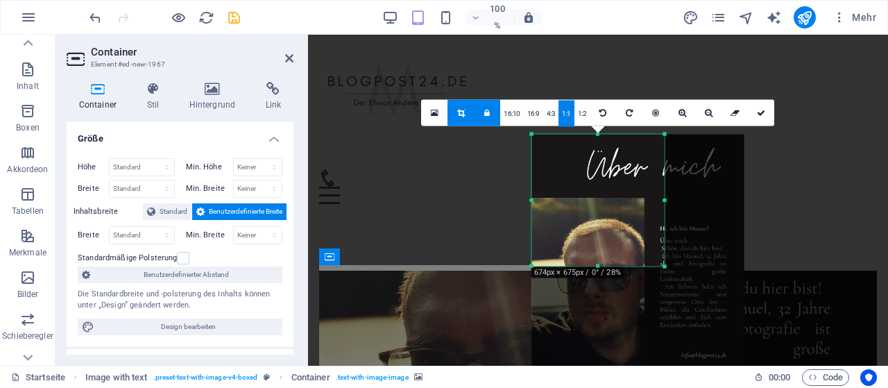
scroll to position [78, 0]
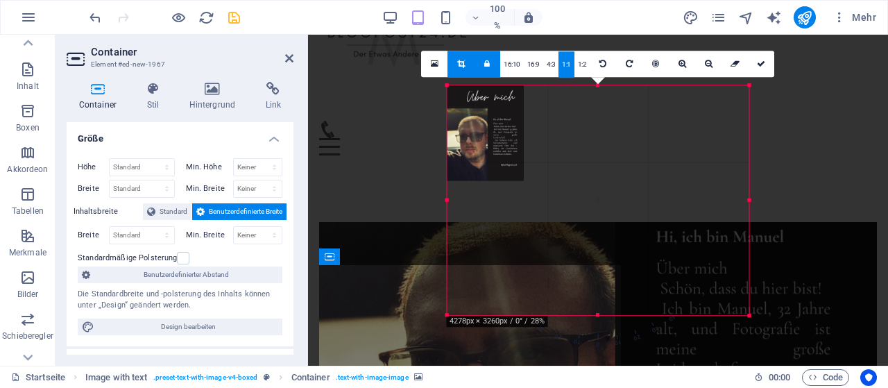
drag, startPoint x: 666, startPoint y: 266, endPoint x: 835, endPoint y: 364, distance: 195.2
click at [835, 364] on div "Drag here to replace the existing content. Press “Ctrl” if you want to create a…" at bounding box center [598, 200] width 580 height 331
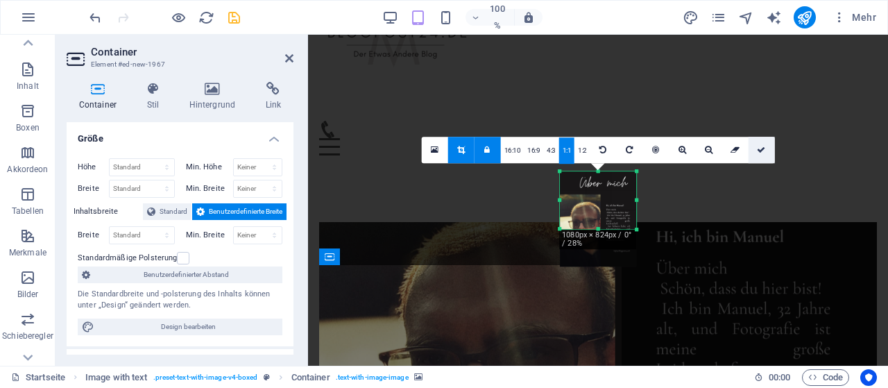
click at [762, 146] on icon at bounding box center [761, 150] width 8 height 8
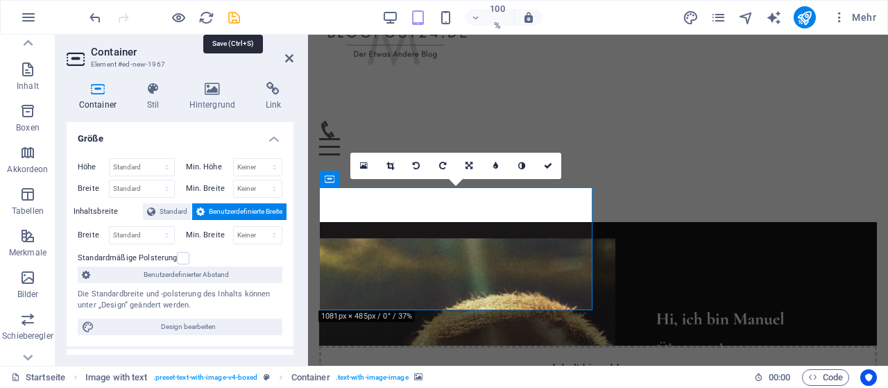
click at [232, 16] on icon "speichern" at bounding box center [234, 18] width 16 height 16
